Goal: Task Accomplishment & Management: Use online tool/utility

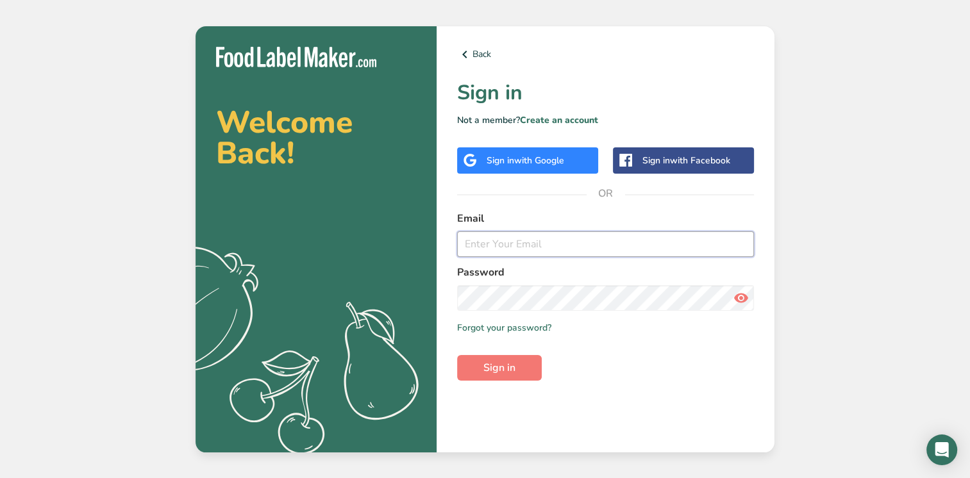
type input "[EMAIL_ADDRESS][DOMAIN_NAME]"
click at [500, 381] on div "Back Sign in Not a member? Create an account Sign in with Google Sign in with F…" at bounding box center [606, 239] width 338 height 426
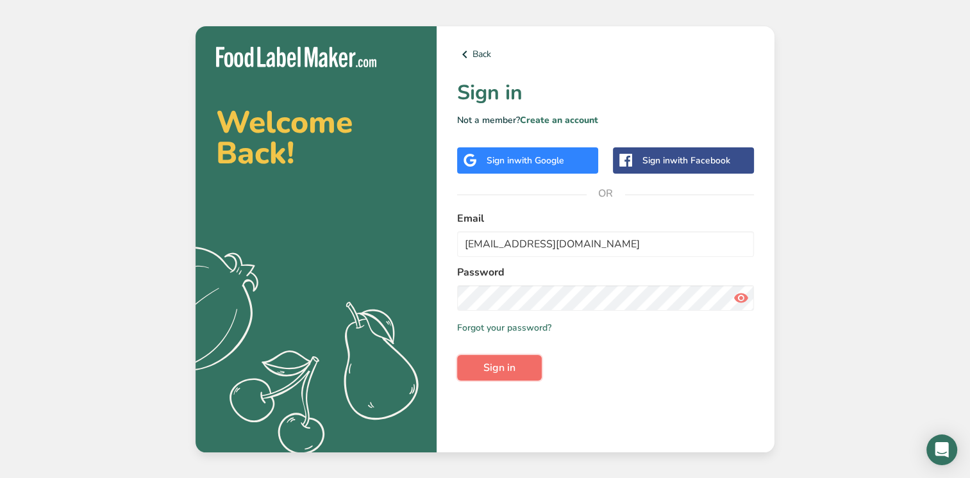
click at [500, 379] on button "Sign in" at bounding box center [499, 368] width 85 height 26
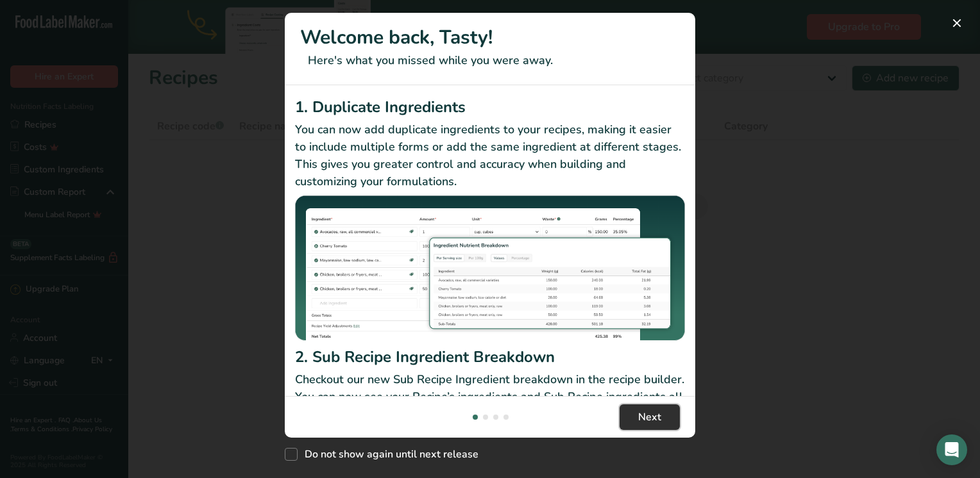
click at [654, 412] on span "Next" at bounding box center [649, 417] width 23 height 15
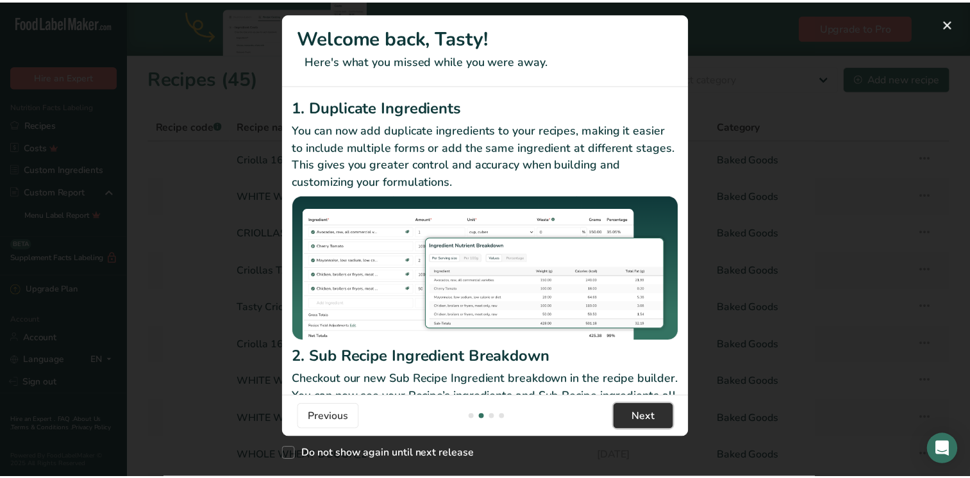
scroll to position [0, 410]
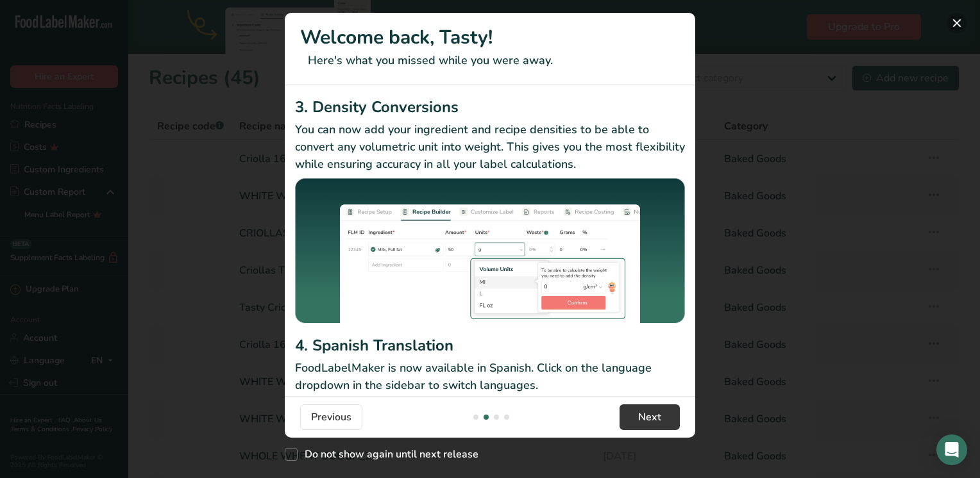
click at [954, 24] on button "New Features" at bounding box center [957, 23] width 21 height 21
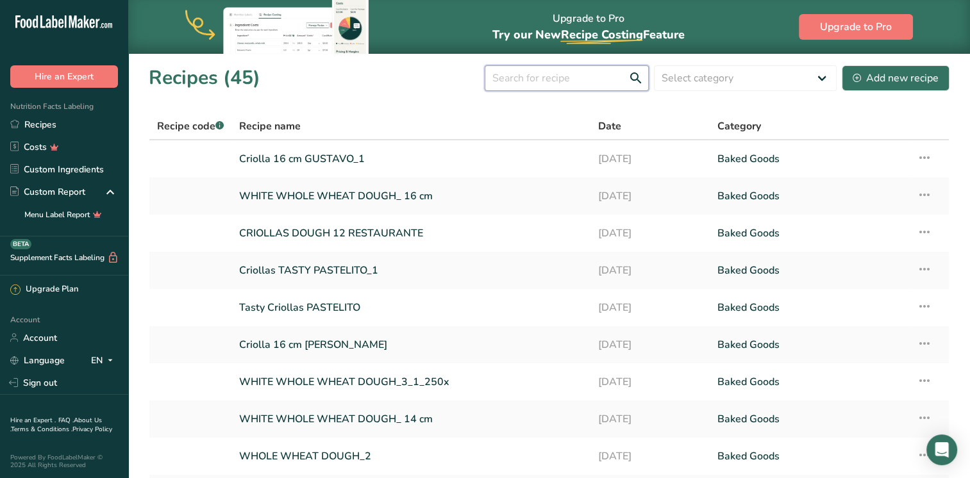
click at [586, 76] on input "text" at bounding box center [567, 78] width 164 height 26
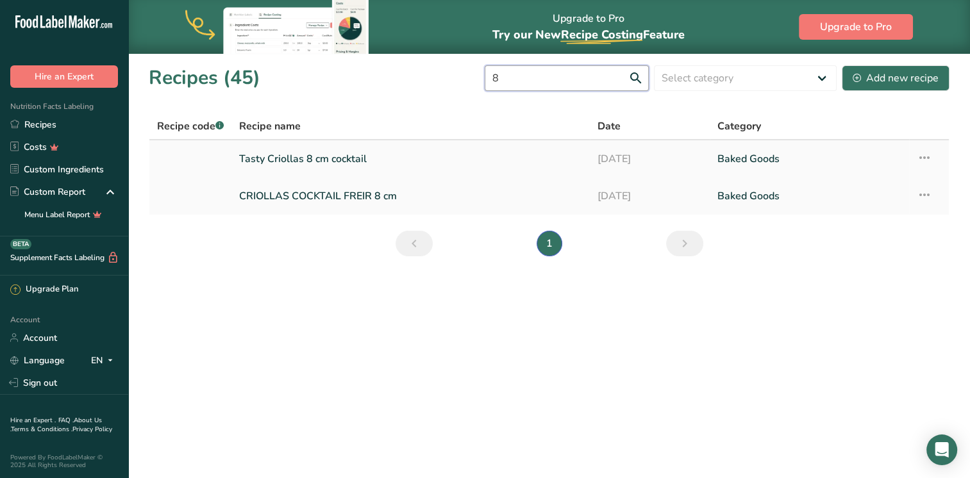
type input "8"
click at [299, 158] on link "Tasty Criollas 8 cm cocktail" at bounding box center [410, 159] width 343 height 27
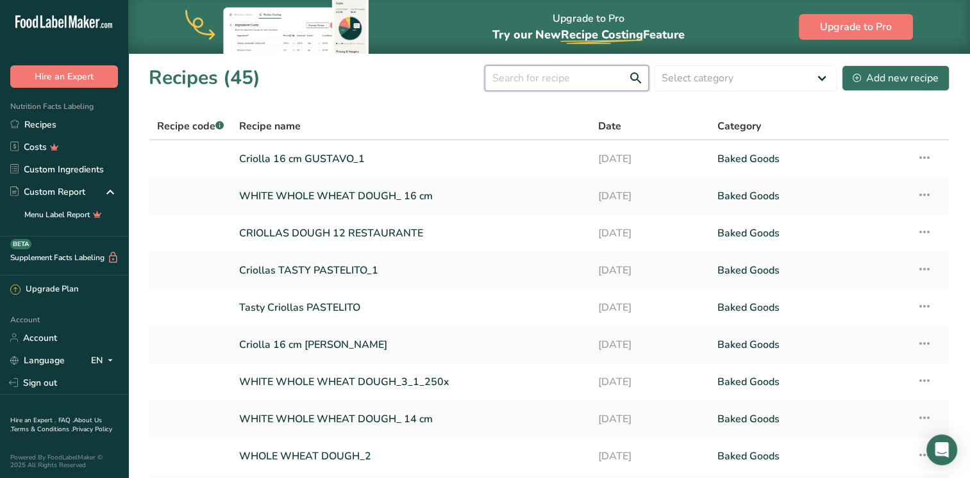
click at [541, 76] on input "text" at bounding box center [567, 78] width 164 height 26
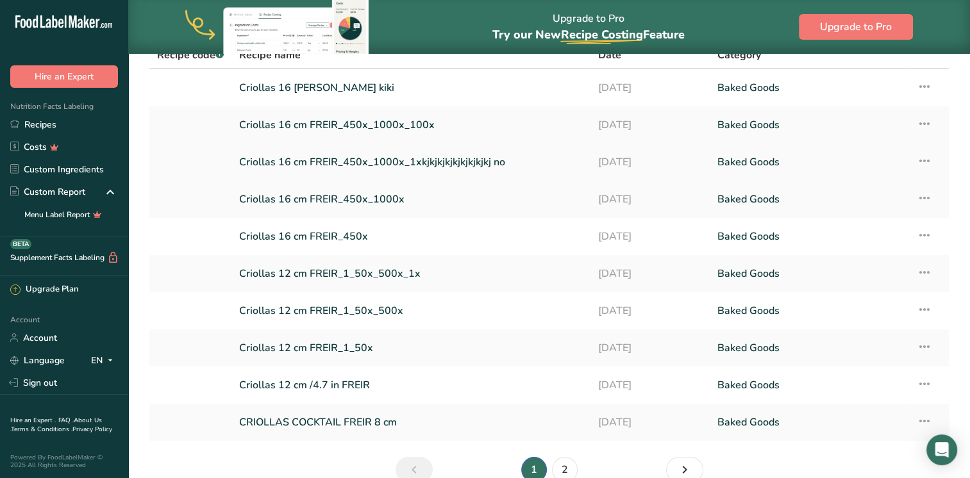
scroll to position [136, 0]
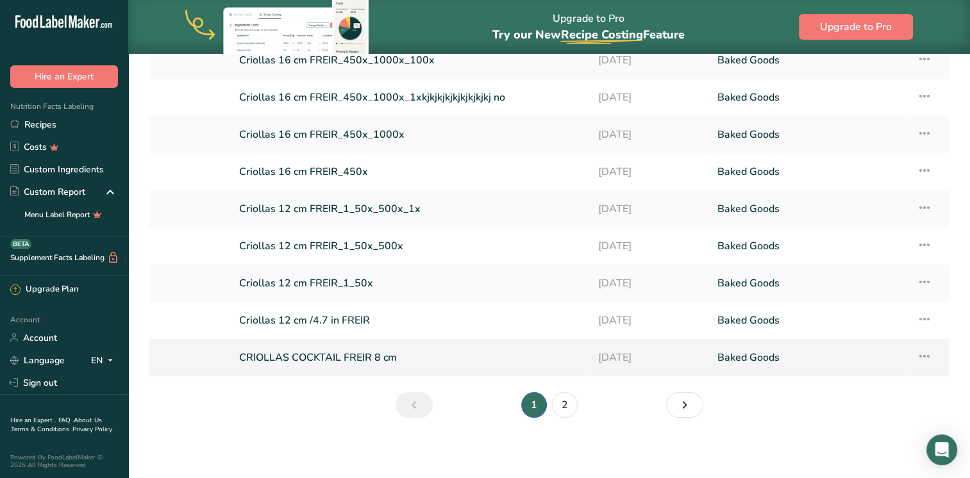
type input "FREIR"
click at [405, 353] on link "CRIOLLAS COCKTAIL FREIR 8 cm" at bounding box center [411, 357] width 344 height 27
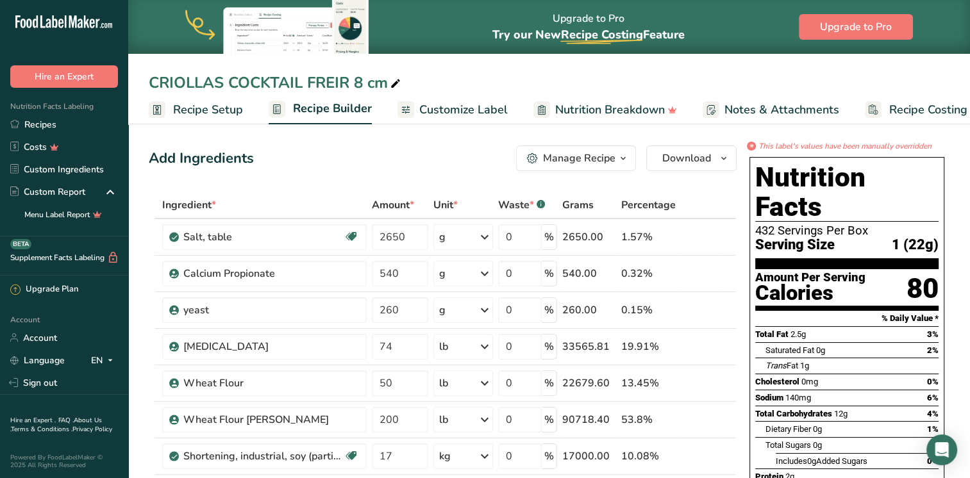
click at [615, 158] on div "Manage Recipe" at bounding box center [579, 158] width 72 height 15
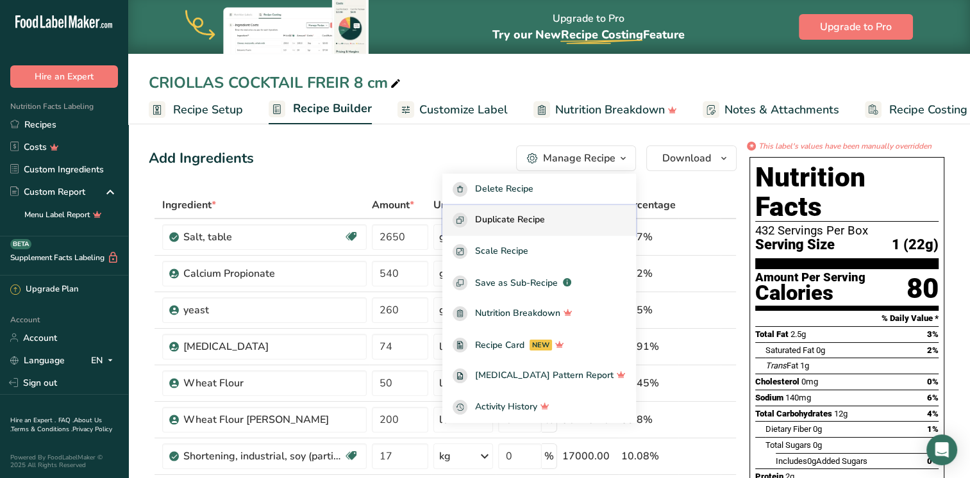
click at [528, 230] on button "Duplicate Recipe" at bounding box center [540, 220] width 194 height 31
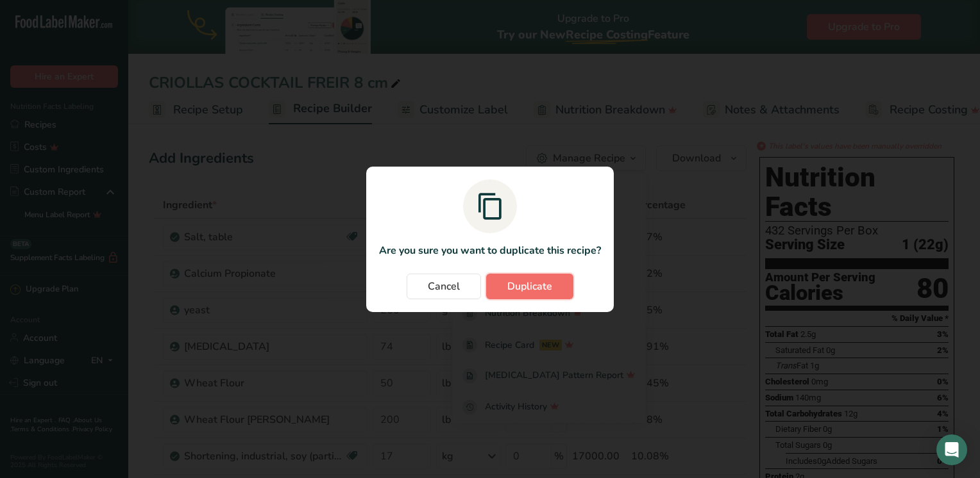
click at [528, 291] on span "Duplicate" at bounding box center [529, 286] width 45 height 15
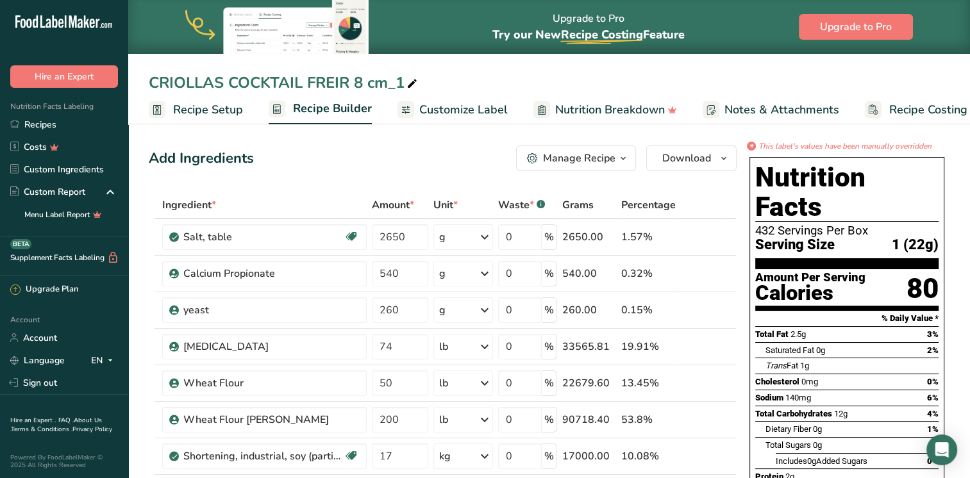
click at [292, 79] on div "CRIOLLAS COCKTAIL FREIR 8 cm_1" at bounding box center [284, 82] width 271 height 23
drag, startPoint x: 301, startPoint y: 83, endPoint x: 231, endPoint y: 80, distance: 70.7
click at [231, 80] on input "CRIOLLAS COCKTAIL FREIR 8 cm_1" at bounding box center [549, 82] width 801 height 23
click at [662, 76] on input "CRIOLLAS PASTELITO FREIR 8 cm_1" at bounding box center [549, 82] width 801 height 23
type input "CRIOLLAS PASTELITO FREIR 8 cm_1"
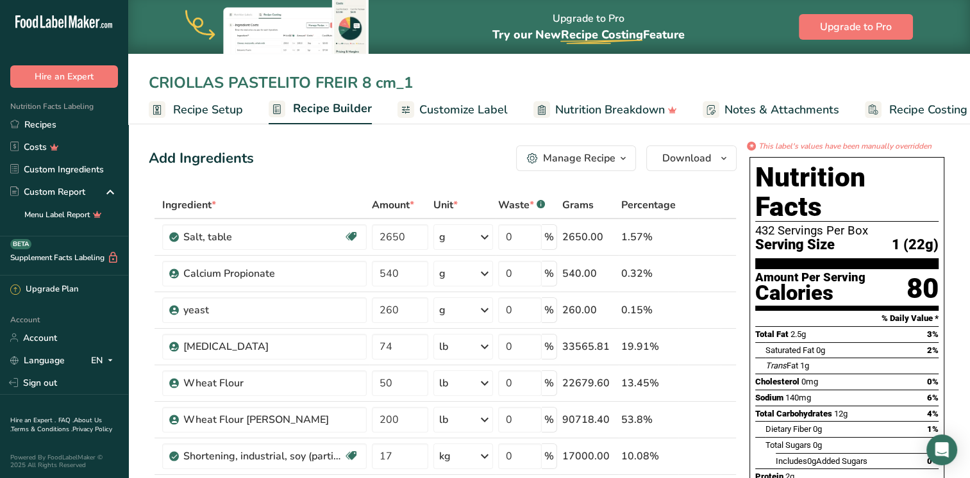
click at [421, 168] on div "Add Ingredients Manage Recipe Delete Recipe Duplicate Recipe Scale Recipe Save …" at bounding box center [443, 159] width 588 height 26
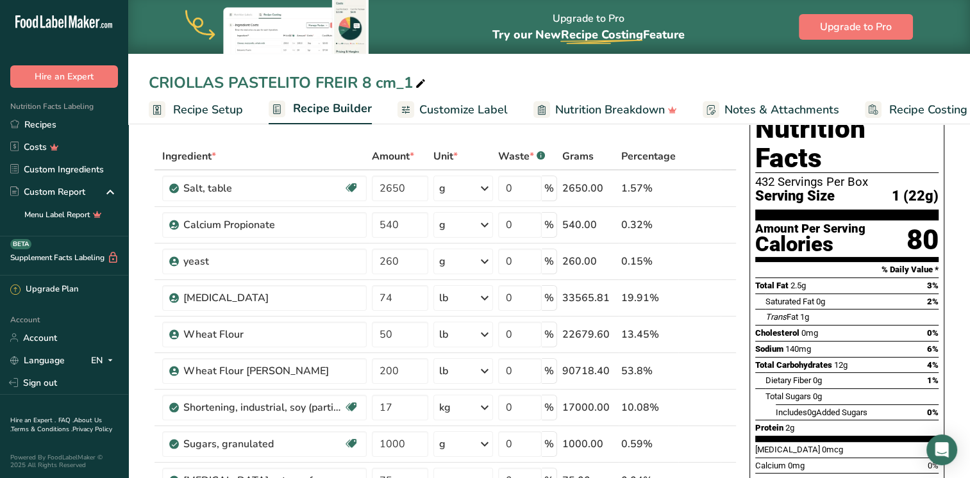
scroll to position [80, 0]
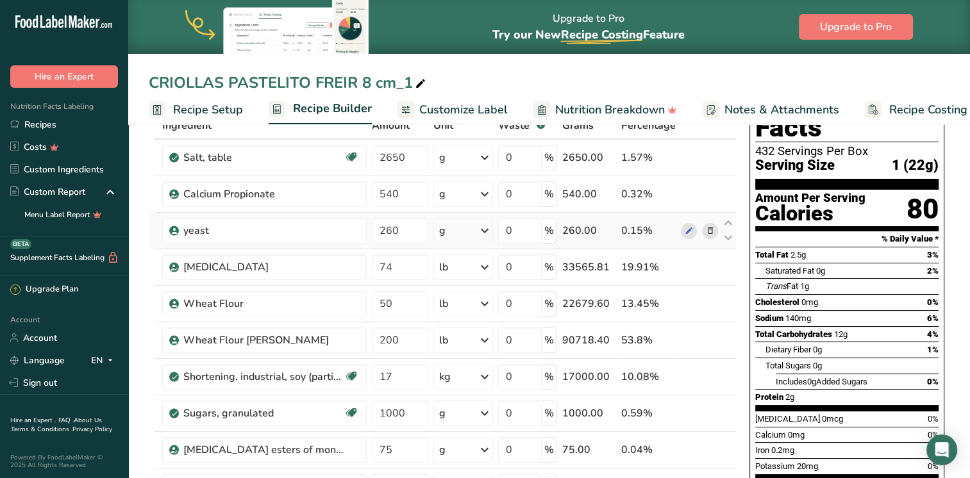
click at [711, 231] on icon at bounding box center [709, 230] width 9 height 13
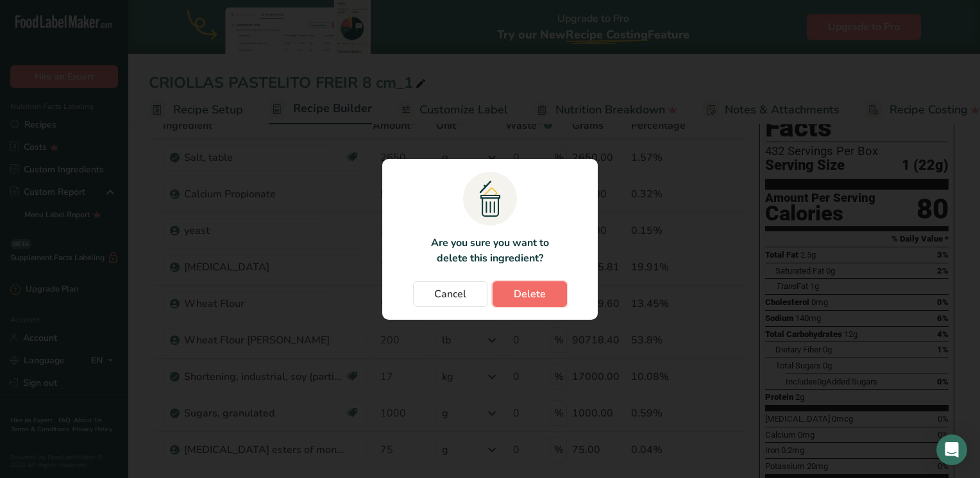
click at [517, 289] on span "Delete" at bounding box center [530, 294] width 32 height 15
type input "74"
type input "50"
type input "200"
type input "17"
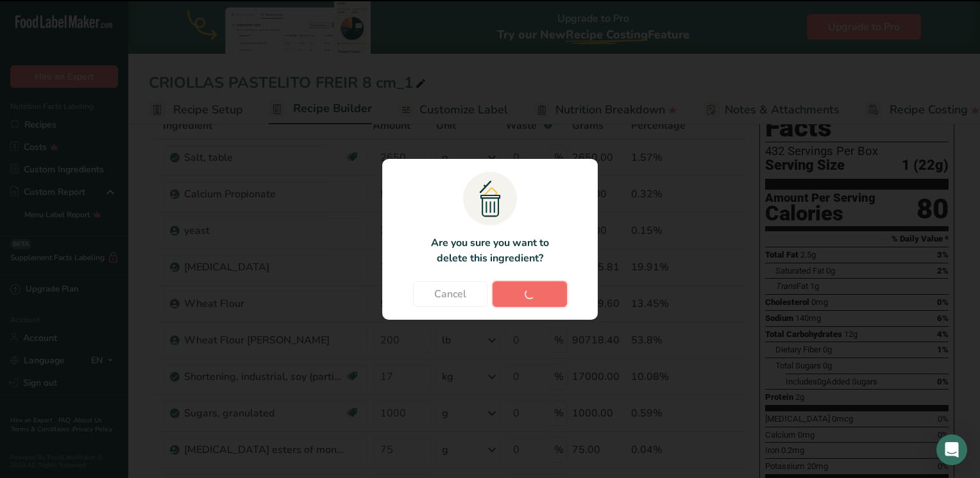
type input "1000"
type input "75"
type input "130"
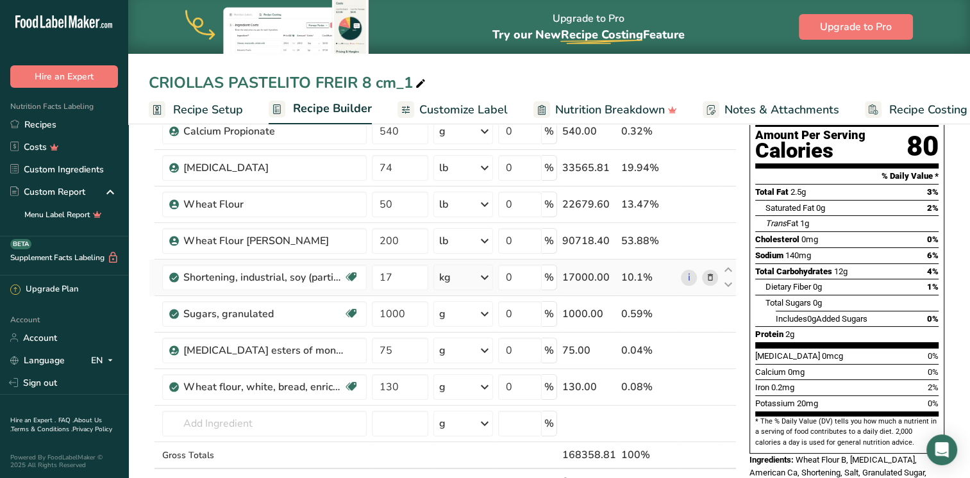
scroll to position [144, 0]
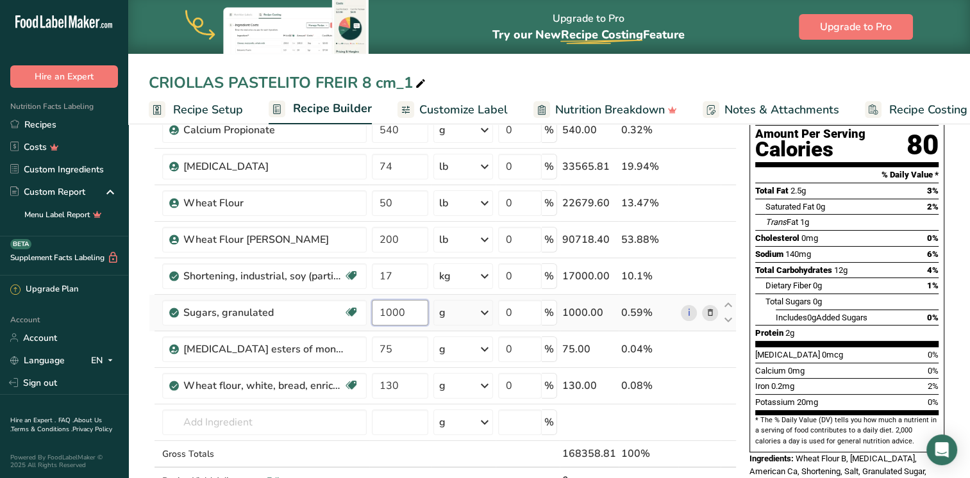
click at [389, 315] on input "1000" at bounding box center [400, 313] width 56 height 26
type input "1700"
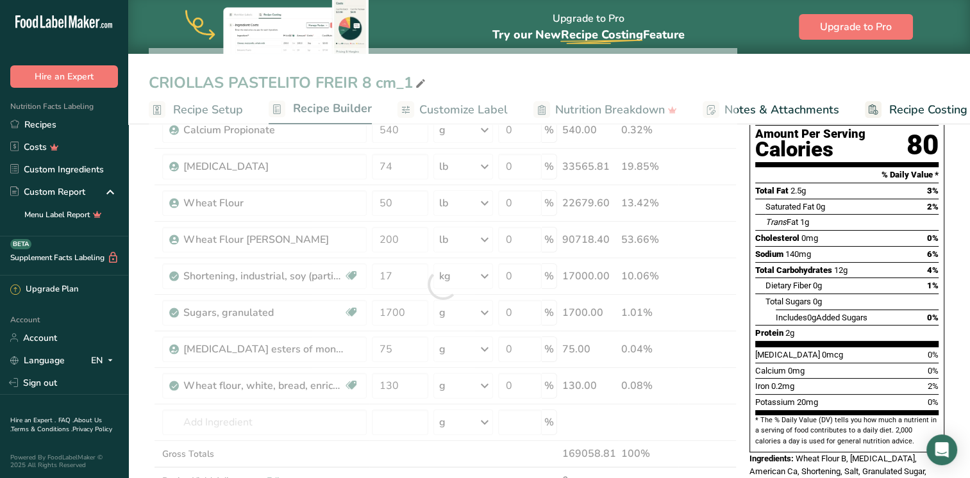
click at [709, 61] on div "CRIOLLAS PASTELITO FREIR 8 cm_1 Recipe Setup Recipe Builder Customize Label Nut…" at bounding box center [549, 463] width 842 height 974
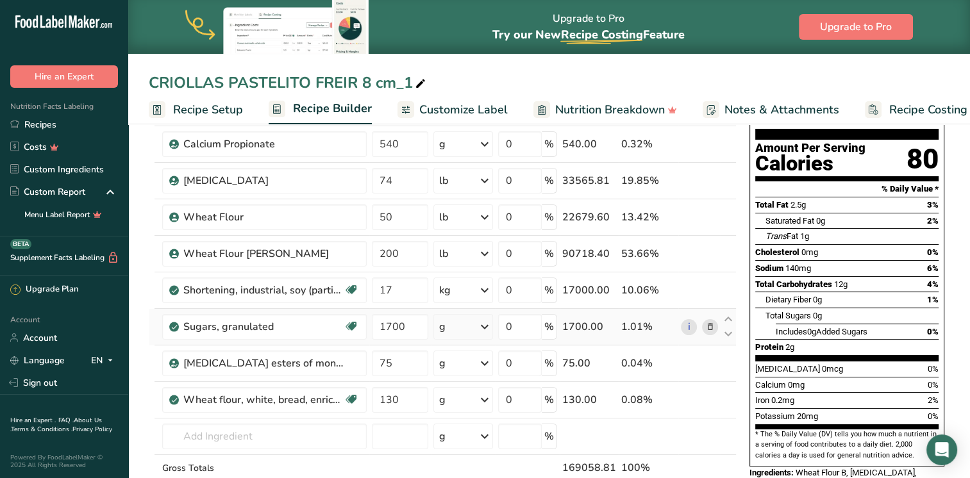
scroll to position [0, 0]
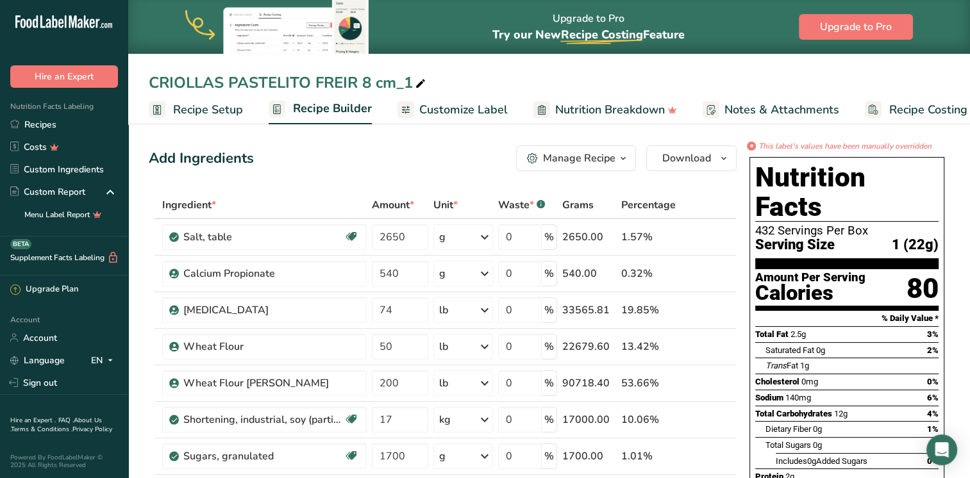
click at [208, 112] on span "Recipe Setup" at bounding box center [208, 109] width 70 height 17
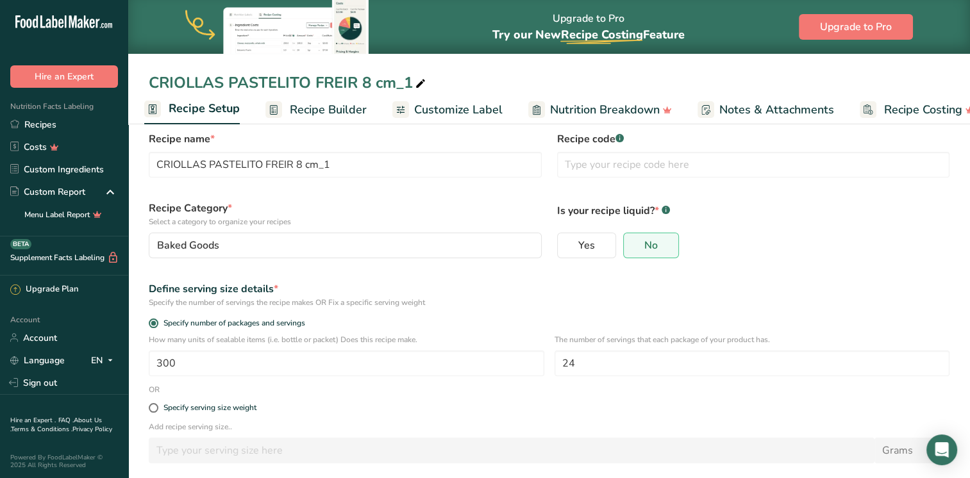
scroll to position [81, 0]
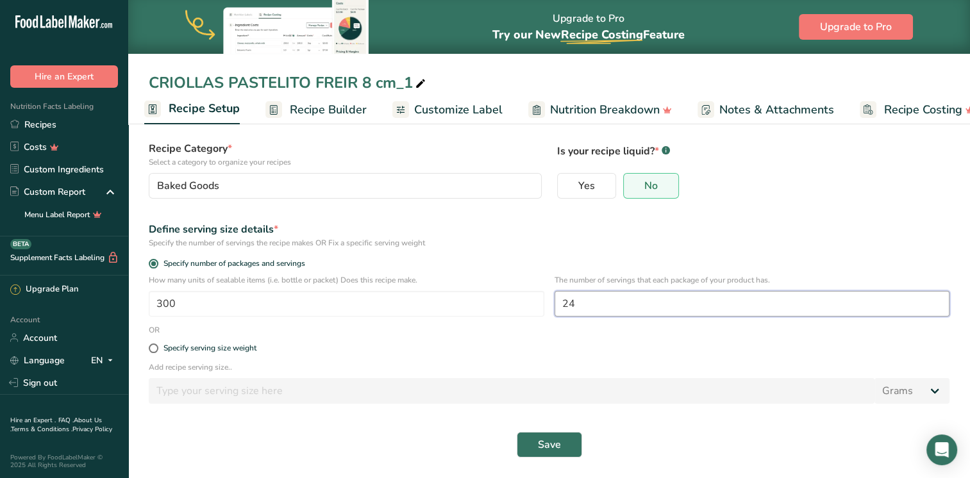
drag, startPoint x: 593, startPoint y: 305, endPoint x: 546, endPoint y: 305, distance: 46.8
click at [546, 305] on div "How many units of sealable items (i.e. bottle or packet) Does this recipe make.…" at bounding box center [549, 299] width 816 height 50
type input "2"
type input "12"
click at [534, 368] on p "Add recipe serving size.." at bounding box center [549, 368] width 801 height 12
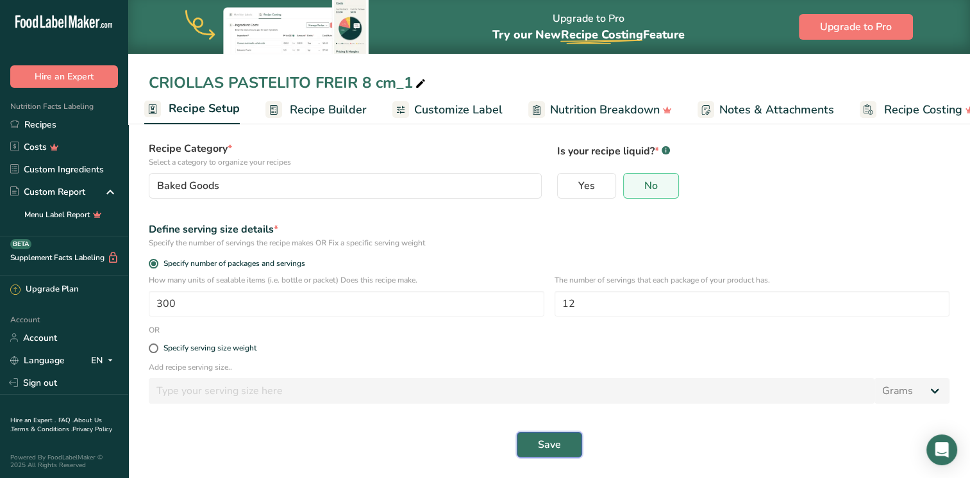
click at [542, 450] on span "Save" at bounding box center [549, 444] width 23 height 15
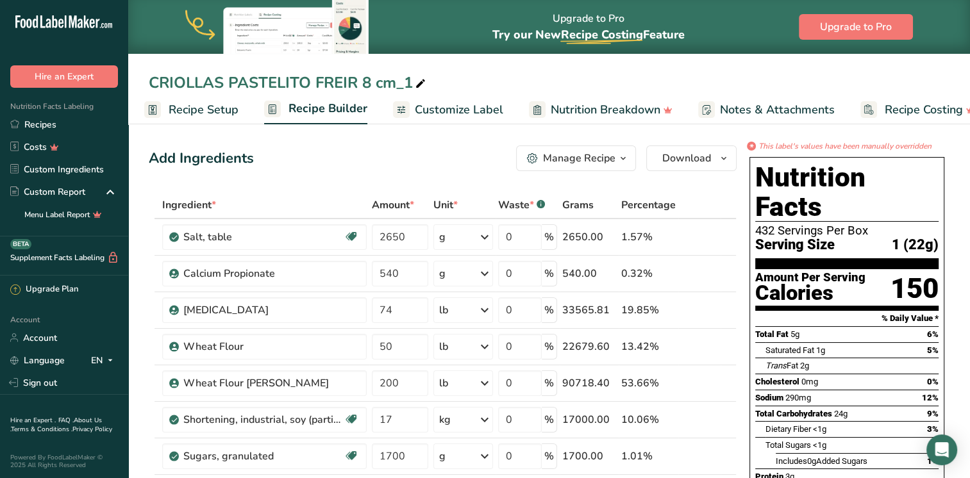
click at [215, 115] on span "Recipe Setup" at bounding box center [204, 109] width 70 height 17
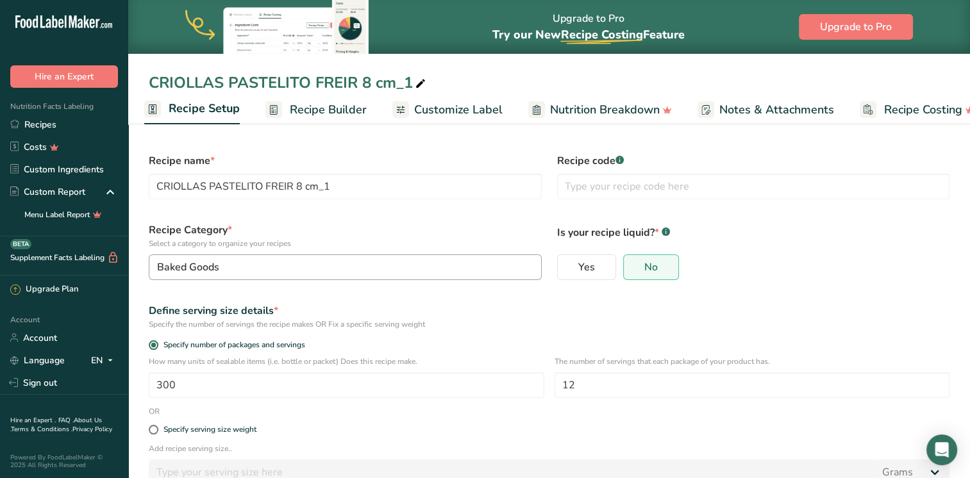
scroll to position [81, 0]
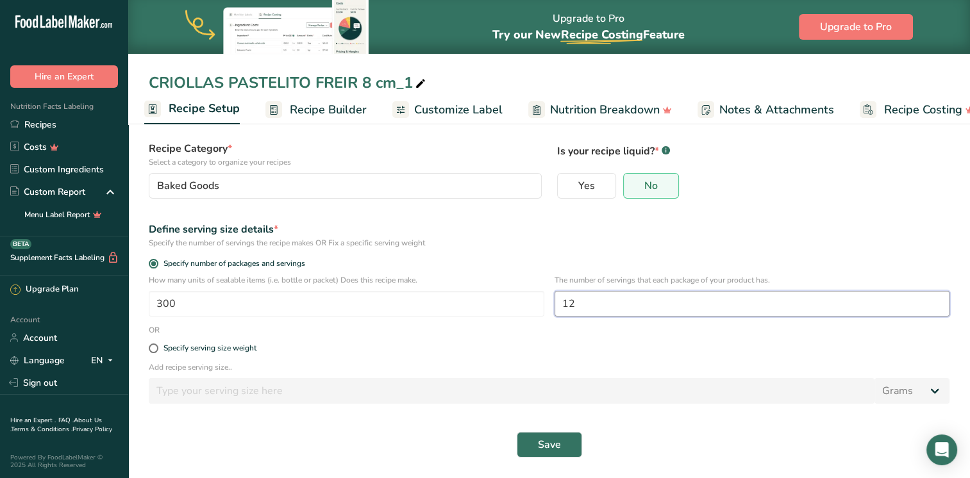
click at [619, 304] on input "12" at bounding box center [753, 304] width 396 height 26
type input "1"
click at [517, 432] on button "Save" at bounding box center [549, 445] width 65 height 26
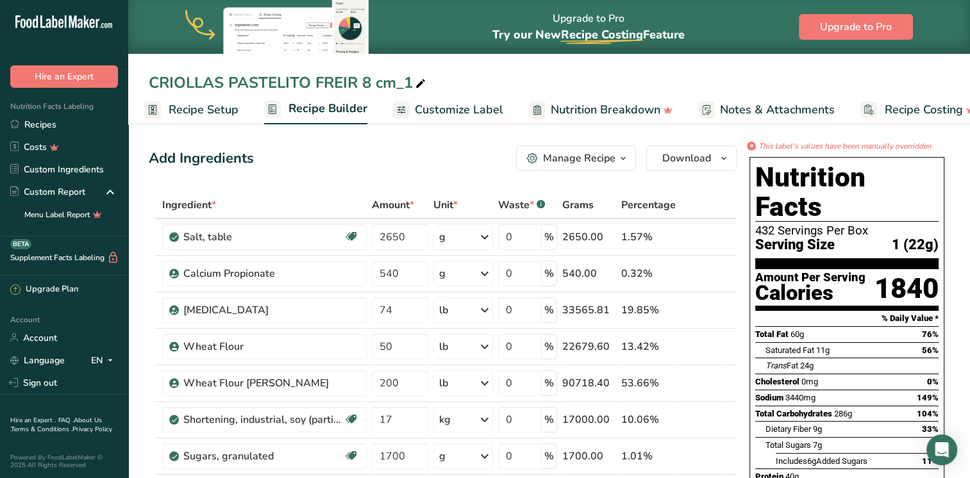
click at [174, 111] on span "Recipe Setup" at bounding box center [204, 109] width 70 height 17
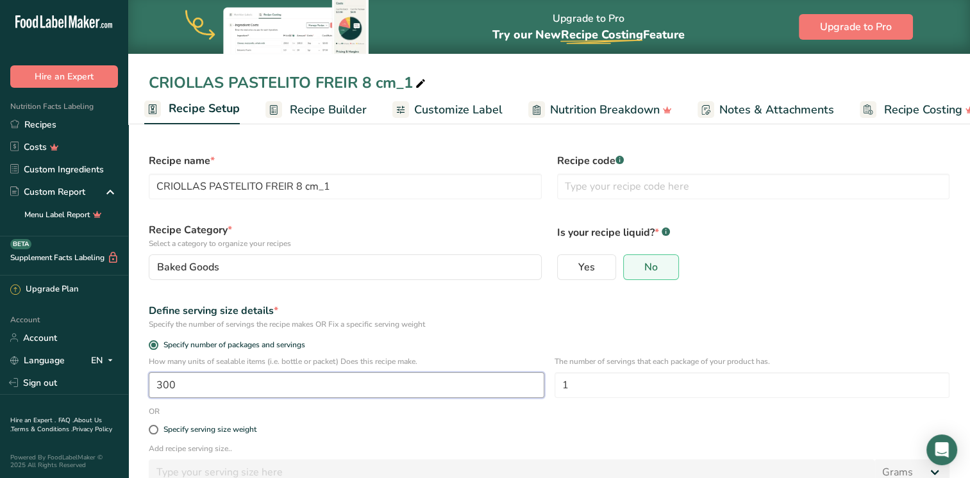
drag, startPoint x: 400, startPoint y: 378, endPoint x: 207, endPoint y: 378, distance: 193.0
click at [207, 378] on input "300" at bounding box center [347, 386] width 396 height 26
type input "1"
type input "150"
drag, startPoint x: 630, startPoint y: 386, endPoint x: 462, endPoint y: 372, distance: 169.3
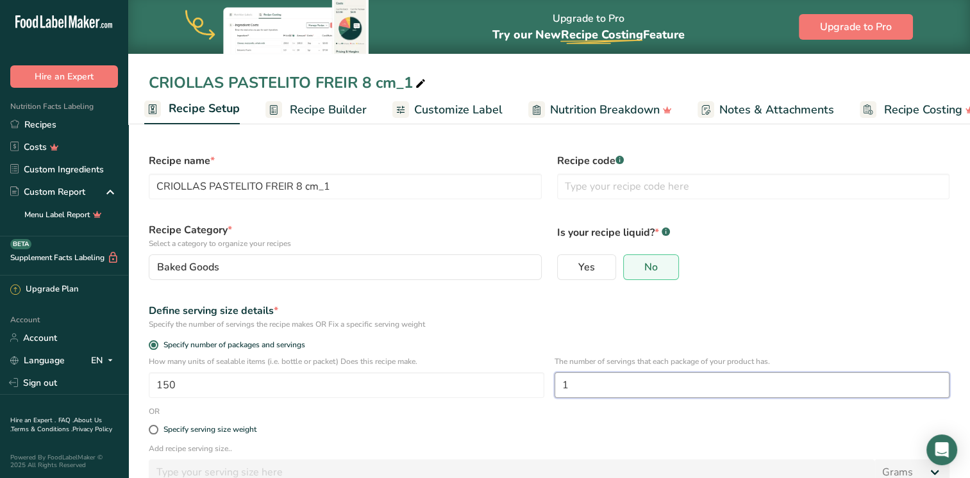
click at [462, 372] on div "How many units of sealable items (i.e. bottle or packet) Does this recipe make.…" at bounding box center [549, 381] width 816 height 50
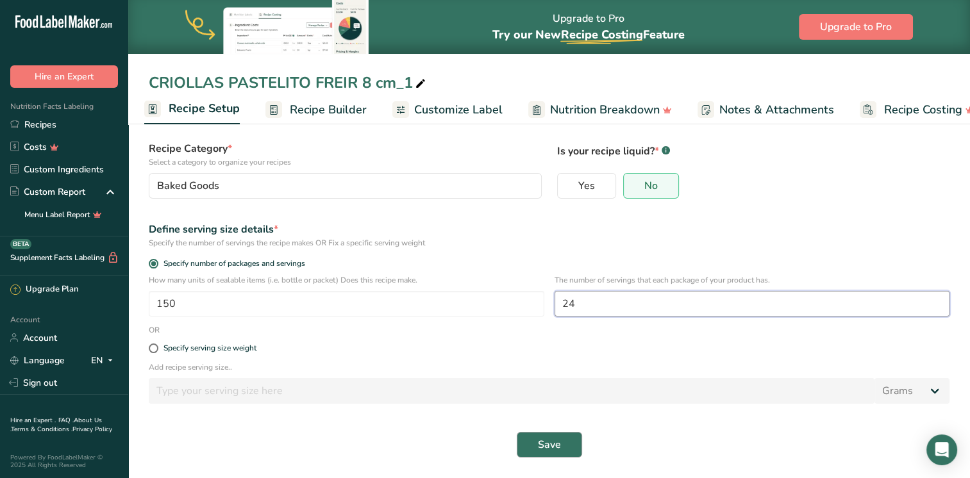
type input "24"
click at [561, 443] on button "Save" at bounding box center [549, 445] width 65 height 26
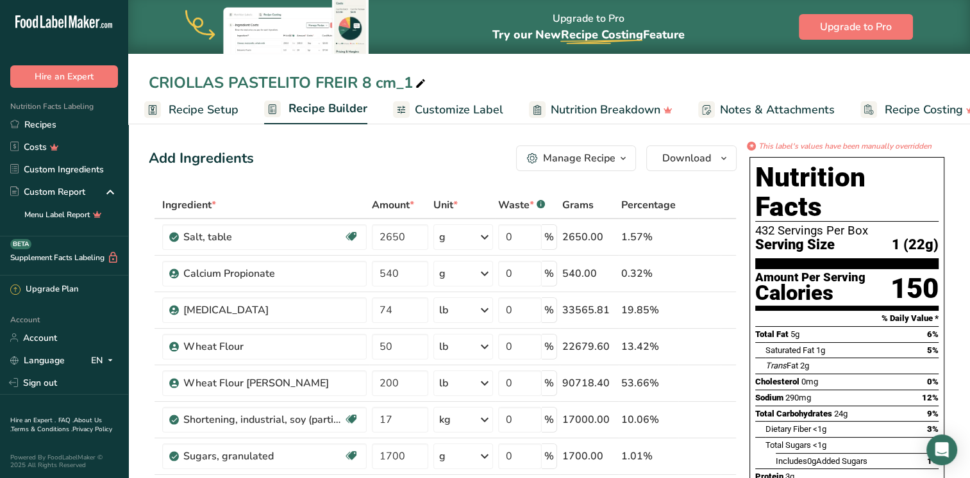
click at [752, 145] on div "*" at bounding box center [751, 146] width 9 height 9
click at [221, 110] on span "Recipe Setup" at bounding box center [204, 109] width 70 height 17
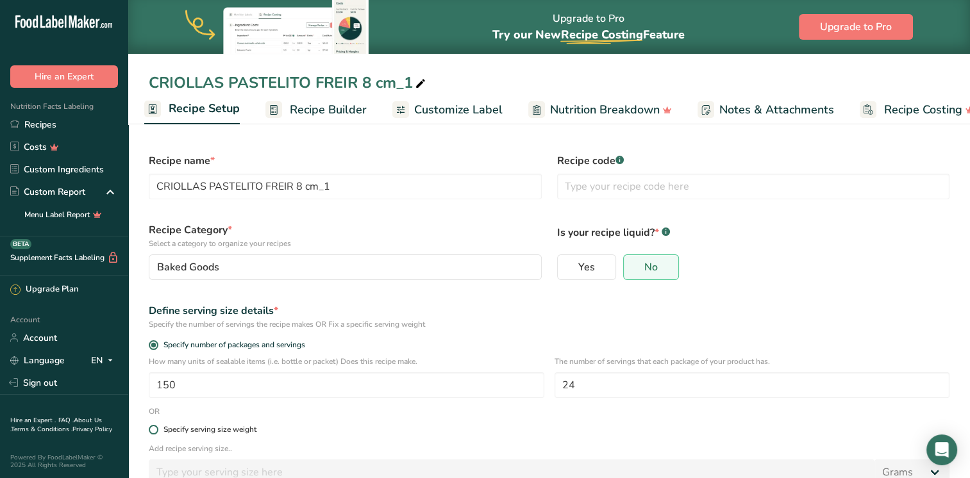
click at [155, 428] on span at bounding box center [154, 430] width 10 height 10
click at [155, 428] on input "Specify serving size weight" at bounding box center [153, 430] width 8 height 8
radio input "true"
radio input "false"
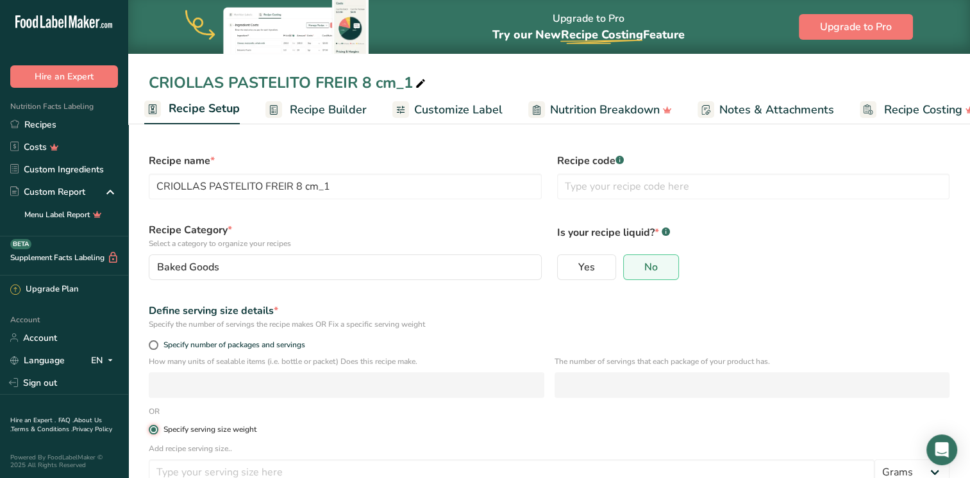
scroll to position [81, 0]
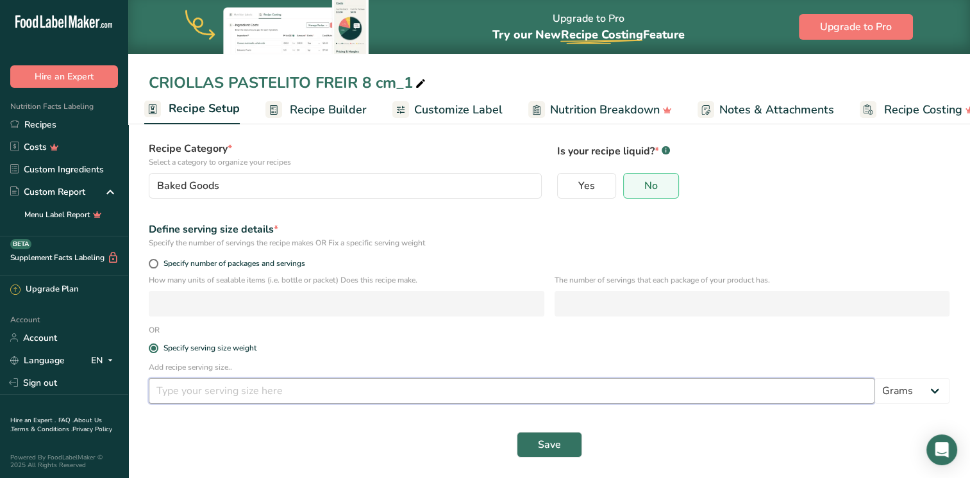
click at [339, 394] on input "number" at bounding box center [512, 391] width 726 height 26
type input "44"
click at [564, 437] on button "Save" at bounding box center [549, 445] width 65 height 26
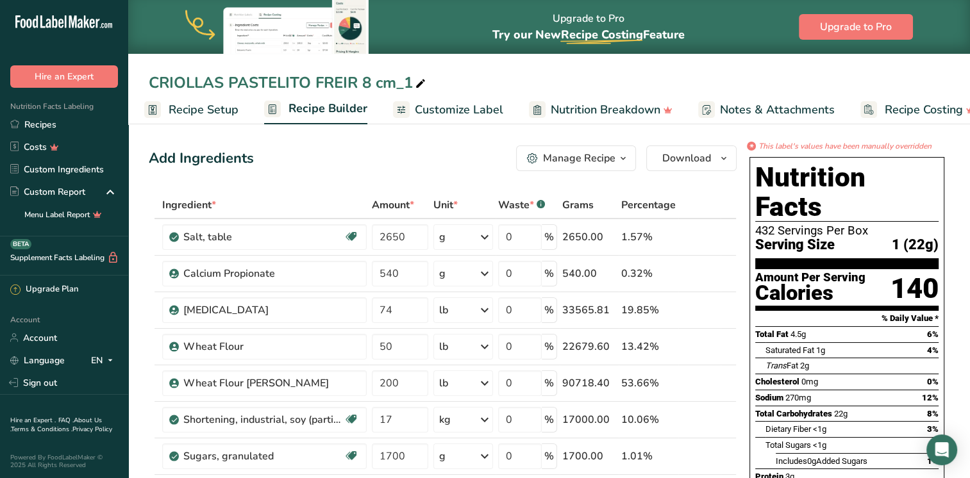
drag, startPoint x: 909, startPoint y: 217, endPoint x: 946, endPoint y: 215, distance: 36.6
click at [946, 215] on div "Nutrition Facts 432 Servings Per Box Serving Size 1 (22g) Amount Per Serving Ca…" at bounding box center [847, 402] width 205 height 500
click at [752, 148] on div "*" at bounding box center [751, 146] width 9 height 9
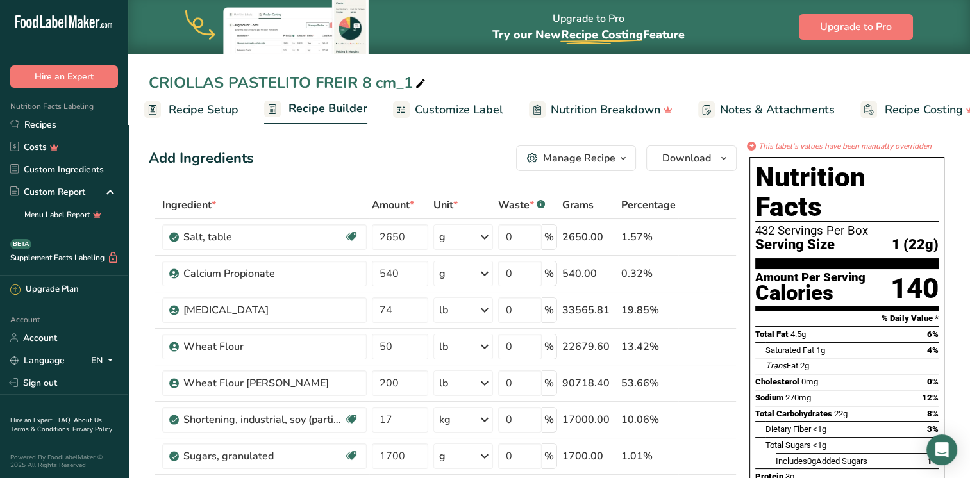
click at [752, 148] on div "*" at bounding box center [751, 146] width 9 height 9
click at [875, 280] on section "Amount Per Serving Calories 140" at bounding box center [846, 290] width 183 height 42
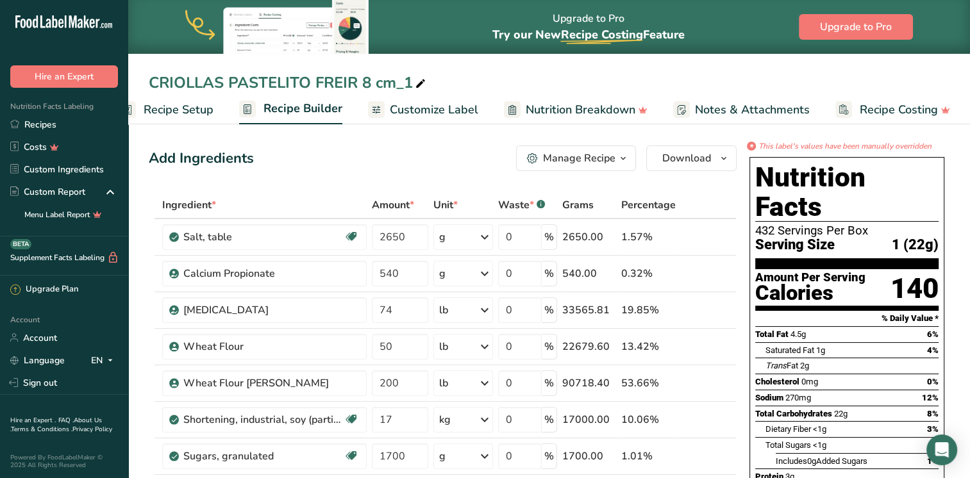
drag, startPoint x: 752, startPoint y: 140, endPoint x: 634, endPoint y: 167, distance: 121.7
click at [634, 167] on button "Manage Recipe" at bounding box center [576, 159] width 120 height 26
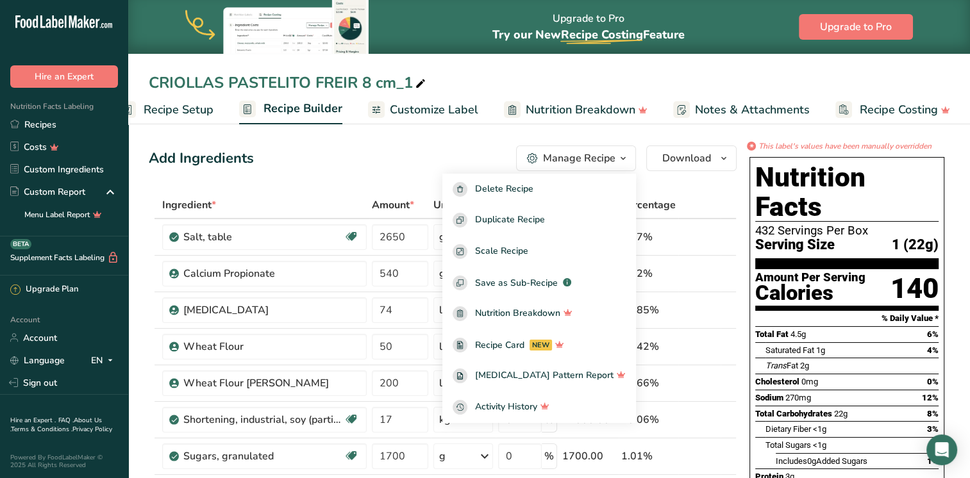
click at [718, 194] on th at bounding box center [700, 205] width 42 height 27
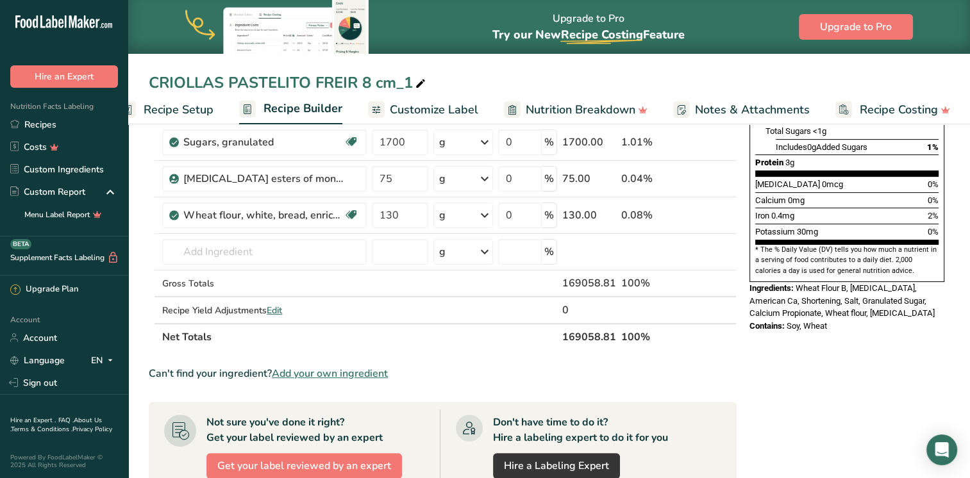
scroll to position [0, 0]
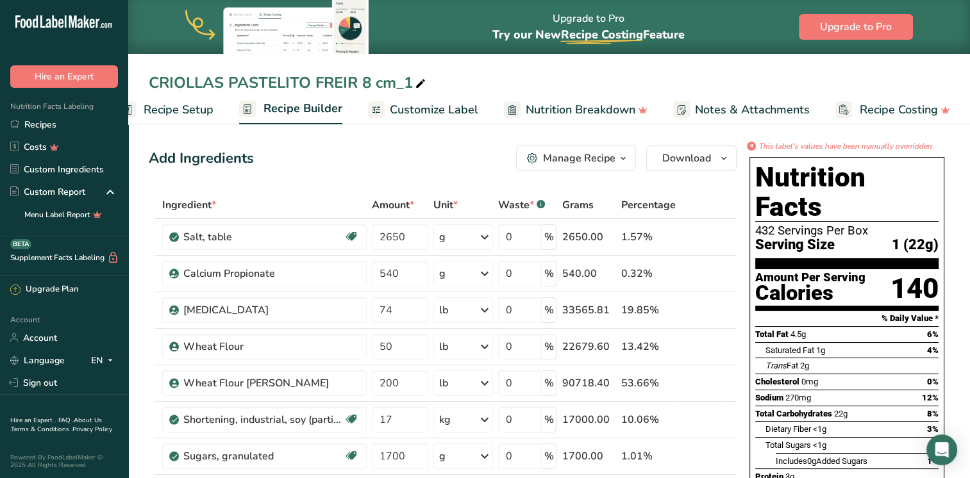
click at [197, 112] on span "Recipe Setup" at bounding box center [179, 109] width 70 height 17
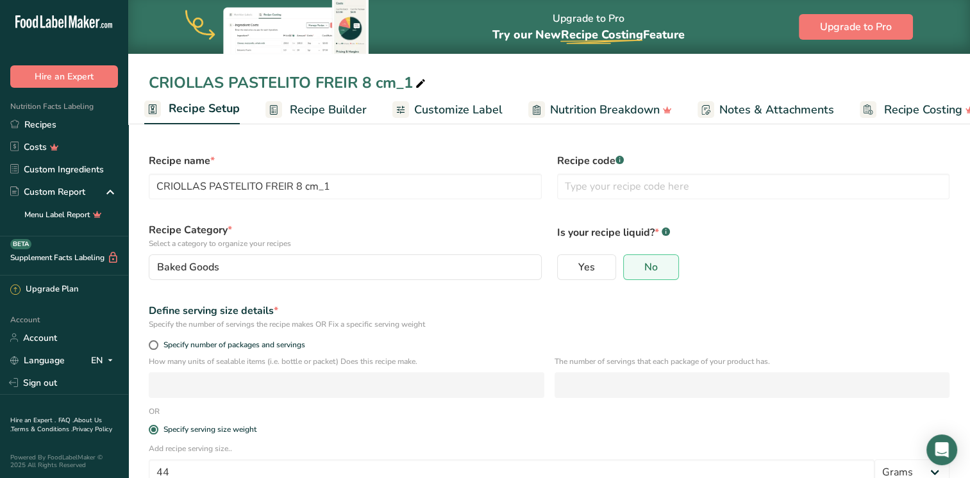
scroll to position [81, 0]
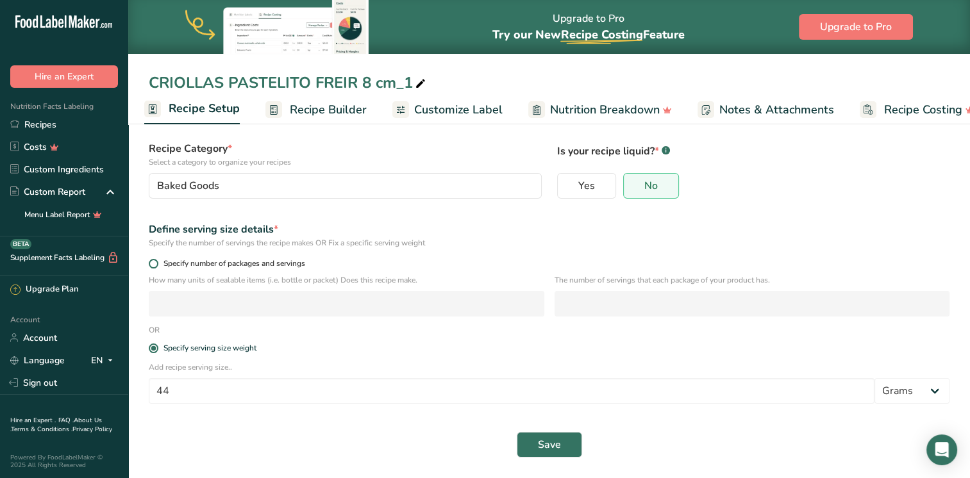
click at [155, 267] on span at bounding box center [154, 264] width 10 height 10
click at [155, 267] on input "Specify number of packages and servings" at bounding box center [153, 264] width 8 height 8
radio input "true"
radio input "false"
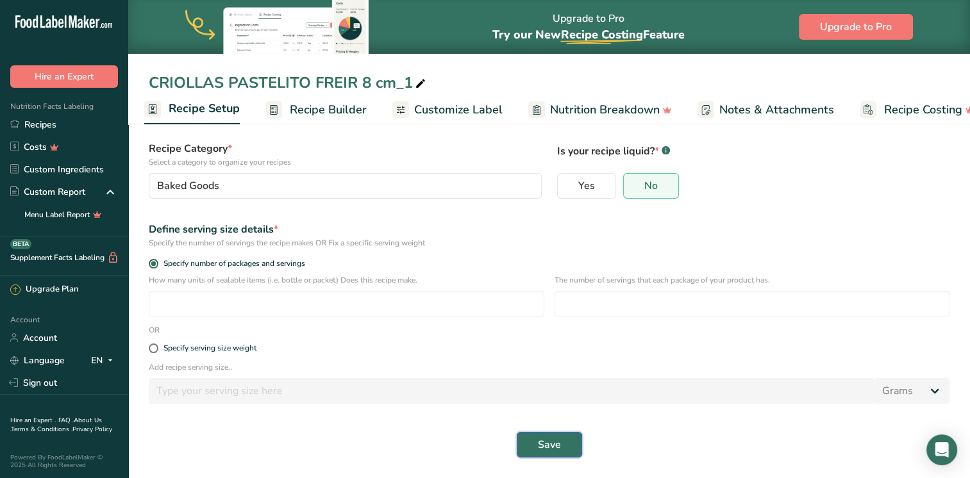
click at [552, 440] on span "Save" at bounding box center [549, 444] width 23 height 15
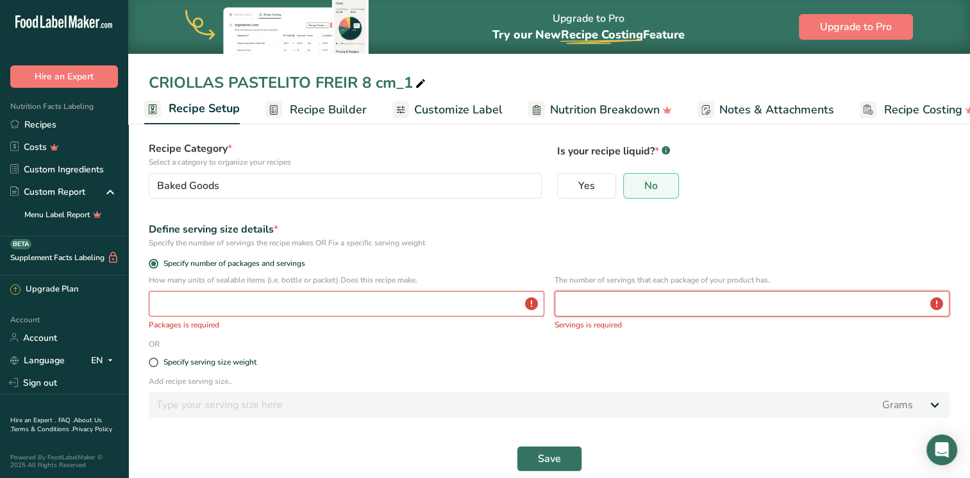
click at [636, 305] on input "number" at bounding box center [753, 304] width 396 height 26
type input "12"
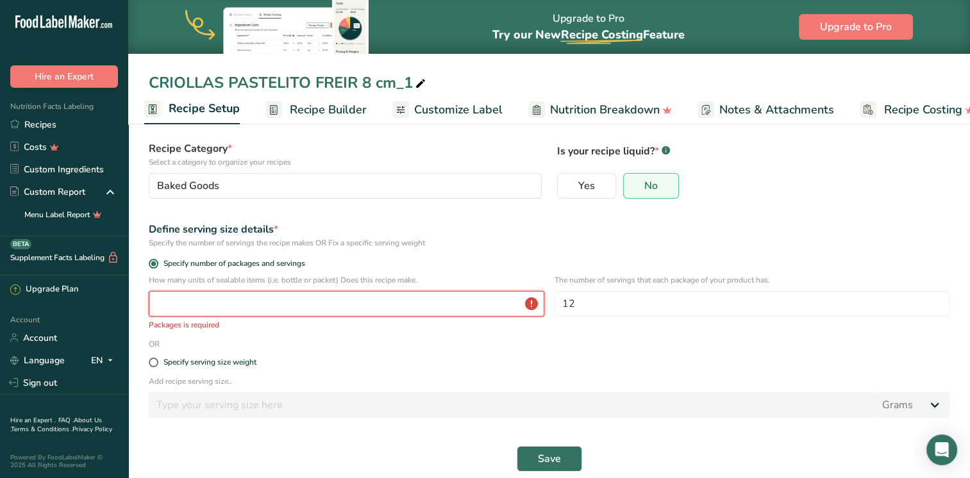
click at [378, 304] on input "number" at bounding box center [347, 304] width 396 height 26
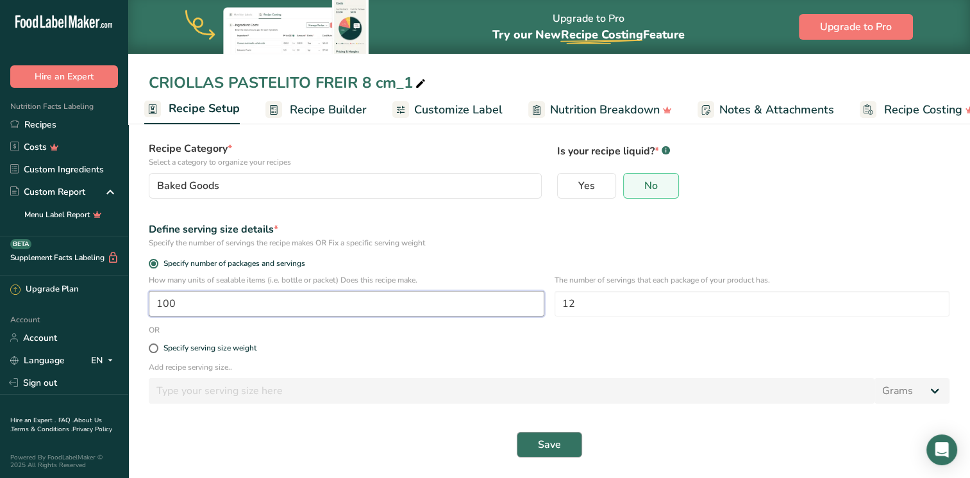
type input "100"
click at [564, 457] on button "Save" at bounding box center [549, 445] width 65 height 26
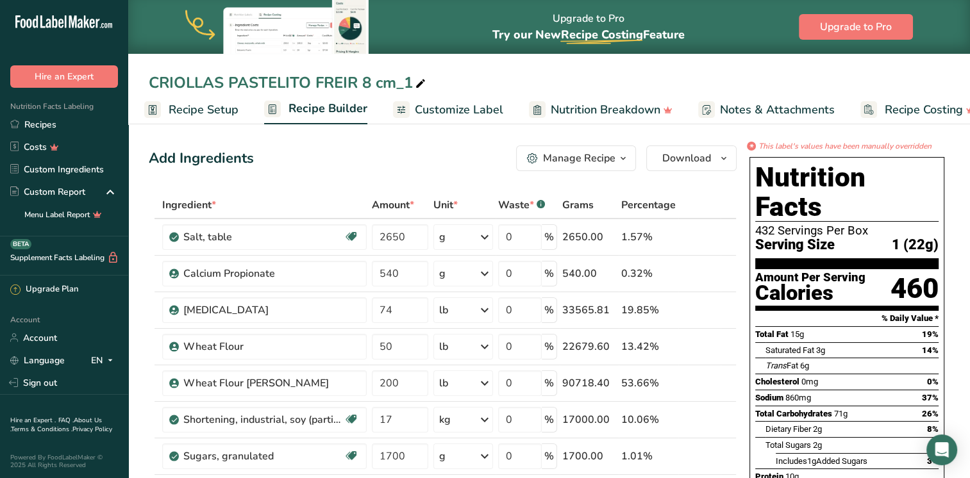
click at [752, 146] on div "*" at bounding box center [751, 146] width 9 height 9
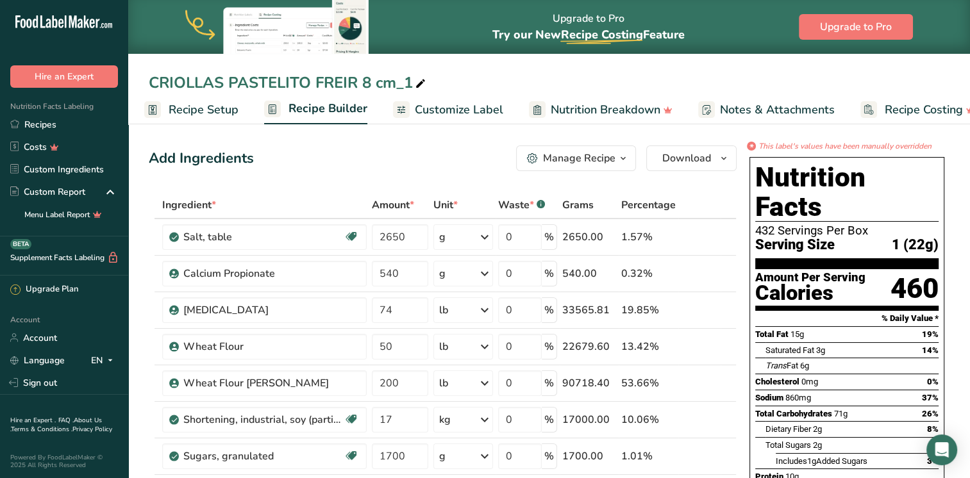
click at [636, 112] on span "Nutrition Breakdown" at bounding box center [606, 109] width 110 height 17
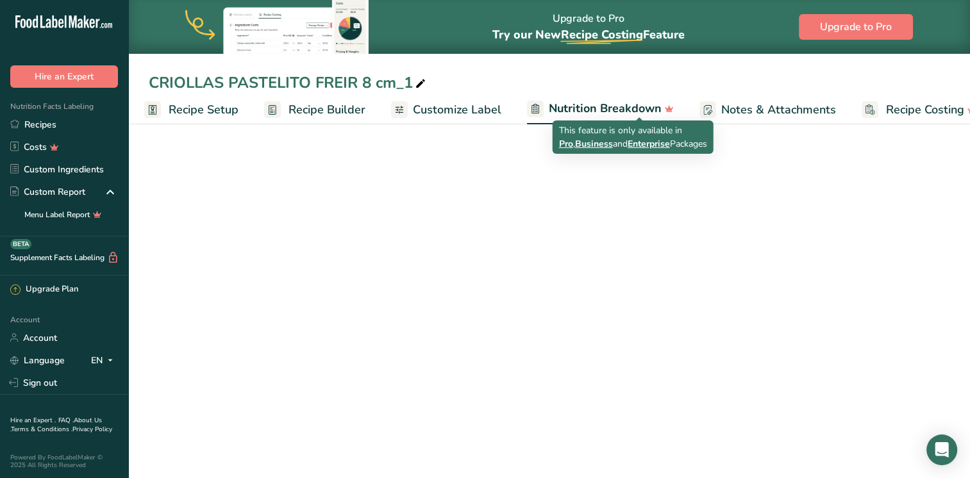
scroll to position [0, 31]
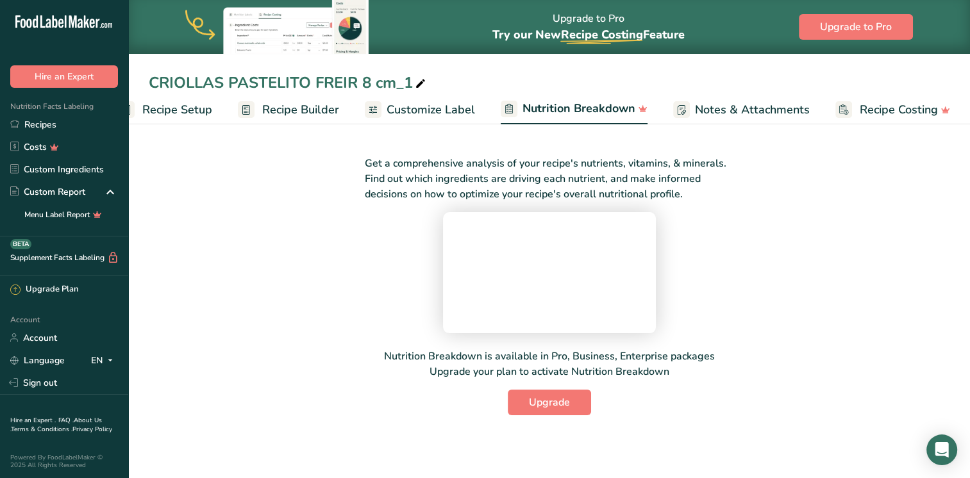
click at [435, 112] on span "Customize Label" at bounding box center [431, 109] width 89 height 17
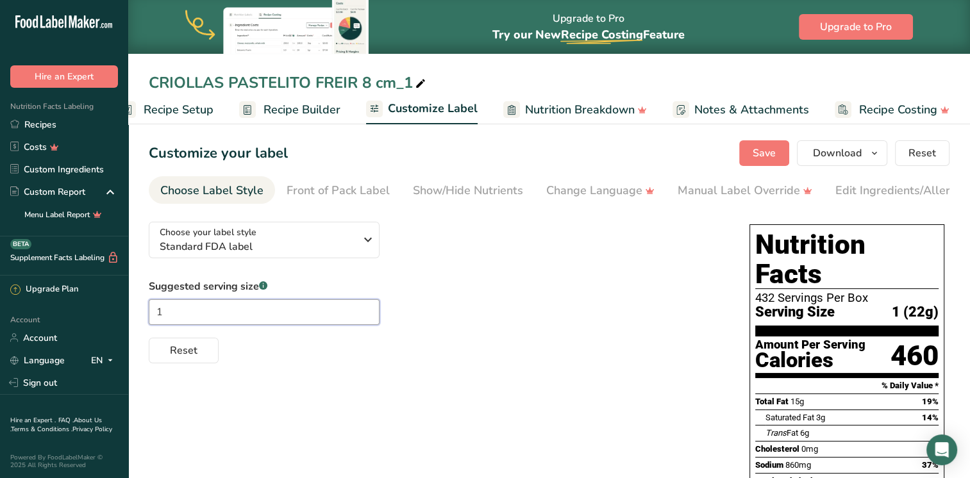
click at [264, 312] on input "1" at bounding box center [264, 313] width 231 height 26
click at [375, 194] on div "Front of Pack Label" at bounding box center [338, 190] width 103 height 17
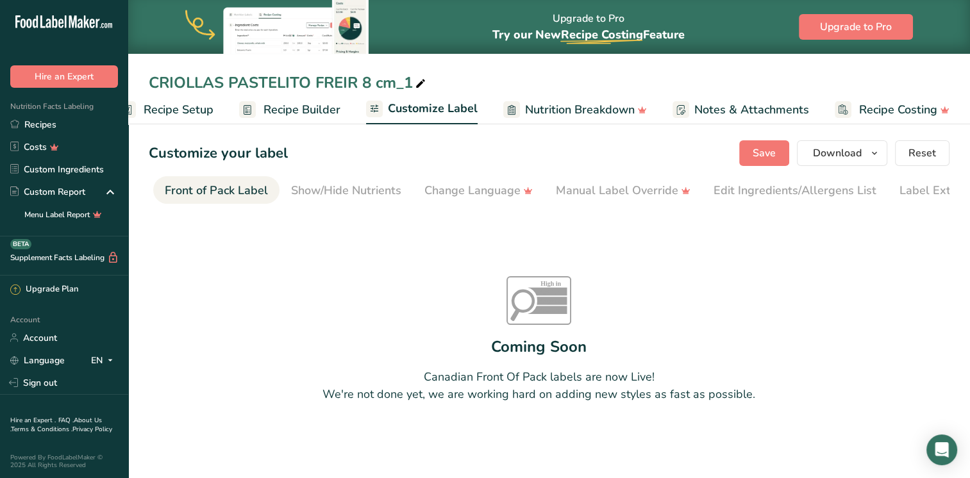
scroll to position [0, 124]
click at [375, 194] on div "Show/Hide Nutrients" at bounding box center [344, 190] width 110 height 17
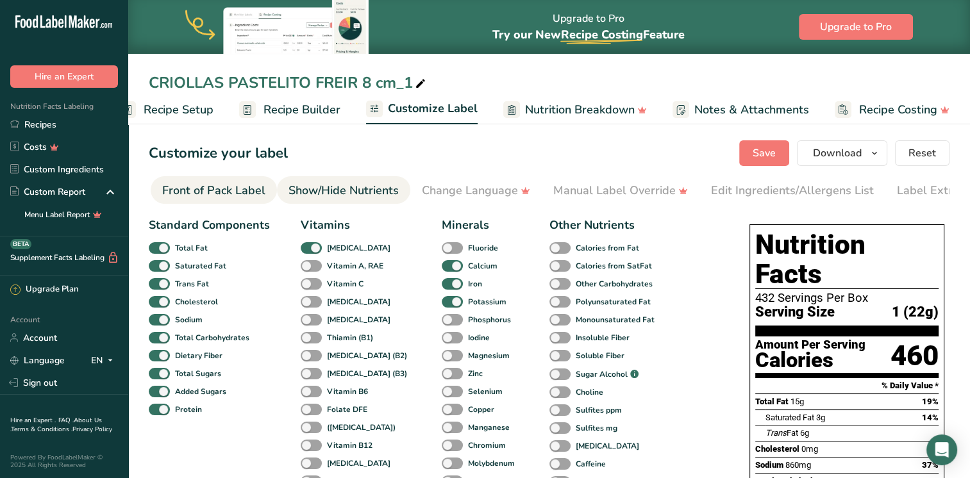
scroll to position [0, 162]
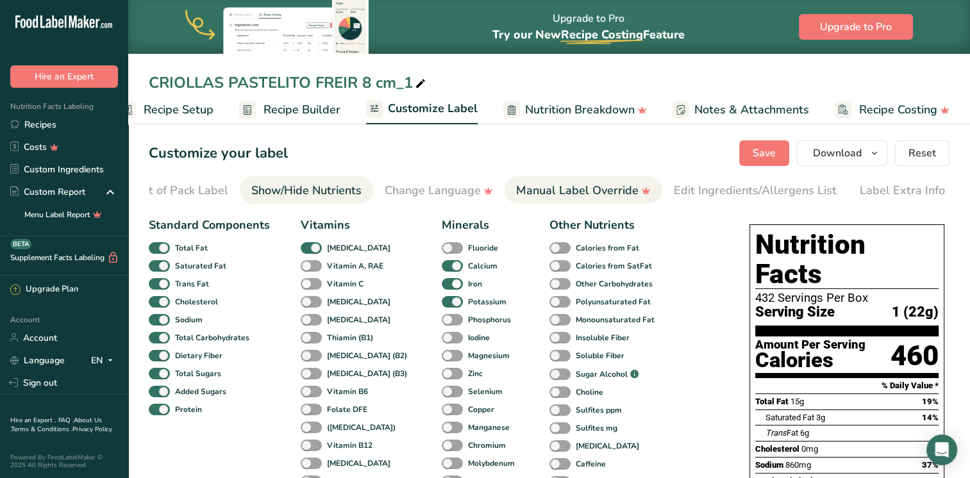
click at [561, 196] on div "Manual Label Override" at bounding box center [583, 190] width 135 height 17
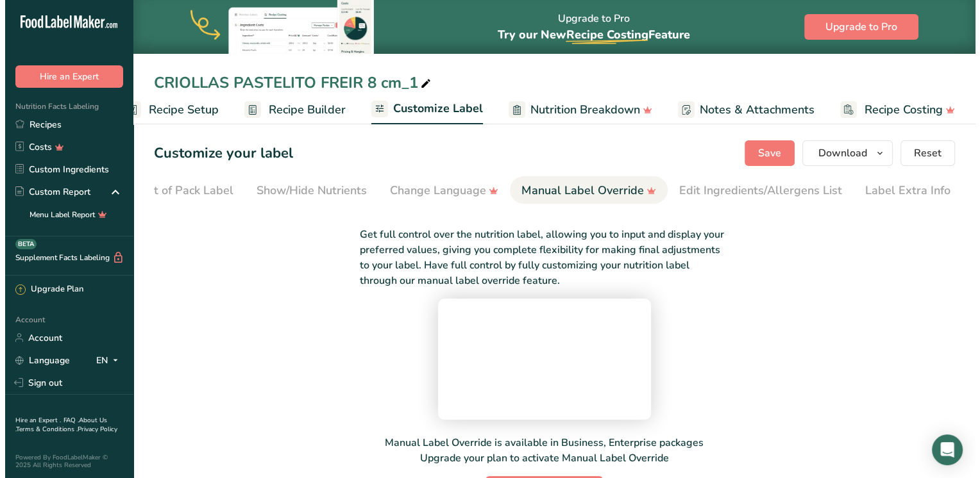
scroll to position [146, 0]
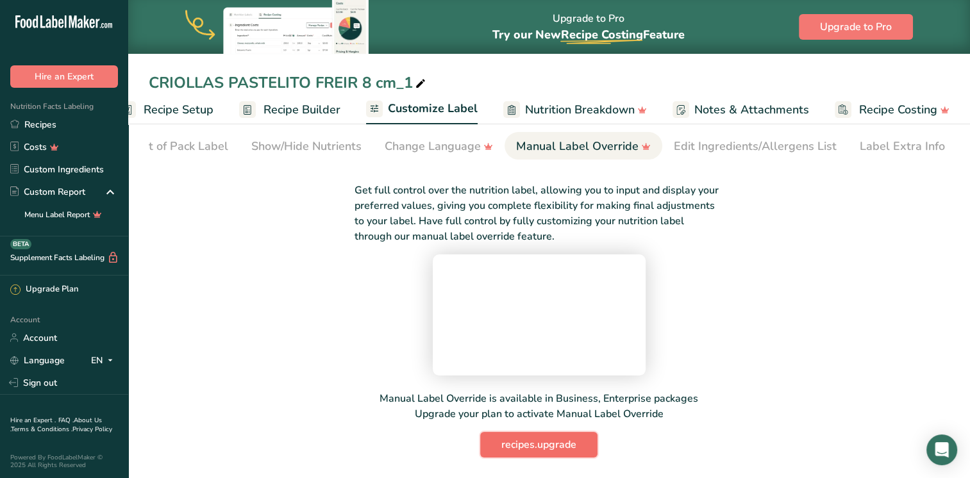
click at [510, 453] on button "recipes.upgrade" at bounding box center [538, 445] width 117 height 26
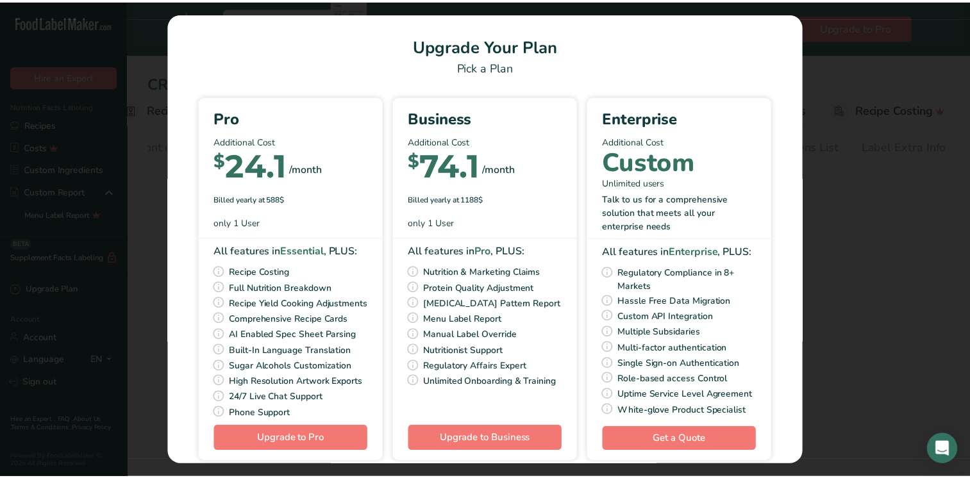
scroll to position [0, 20]
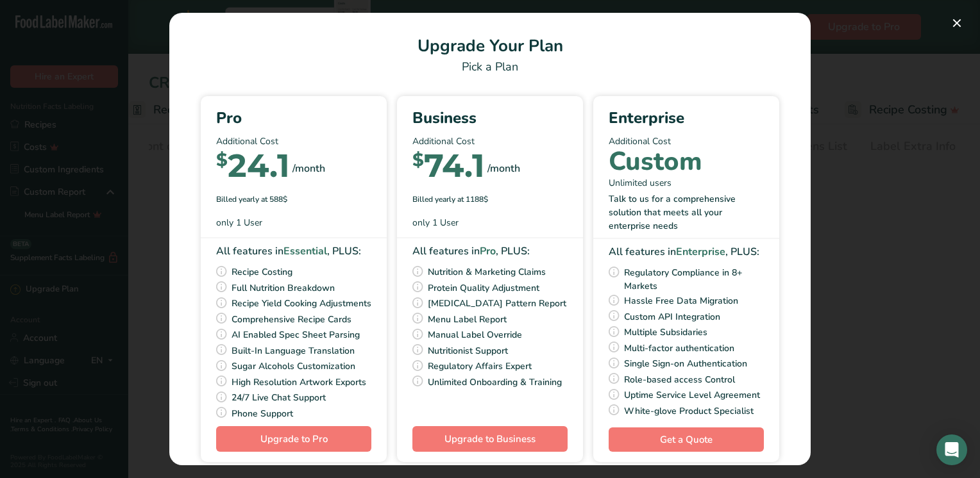
click at [916, 164] on div "Pick Your Pricing Plan Modal" at bounding box center [490, 239] width 980 height 478
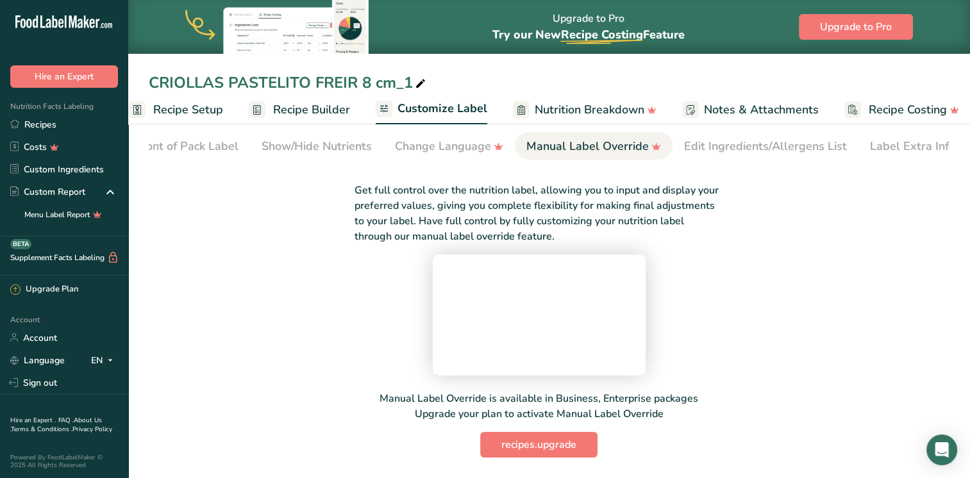
scroll to position [0, 0]
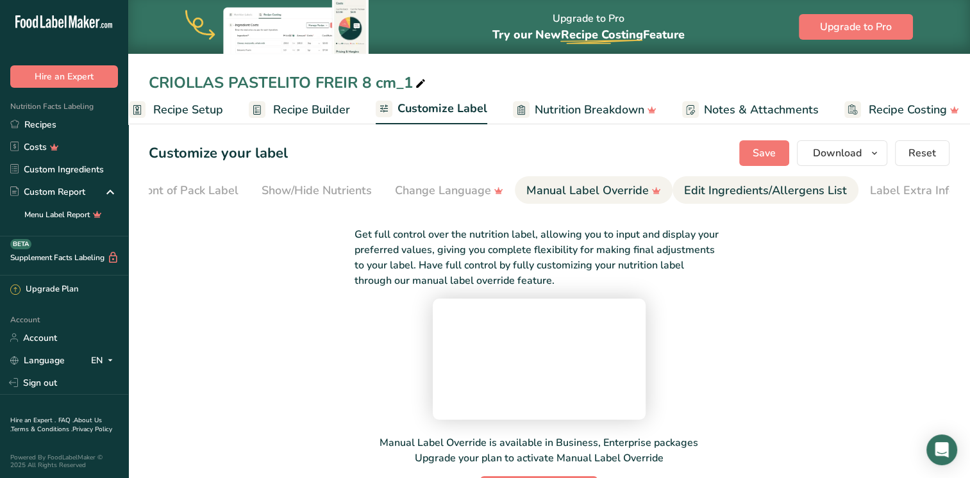
click at [730, 199] on div "Edit Ingredients/Allergens List" at bounding box center [765, 190] width 163 height 17
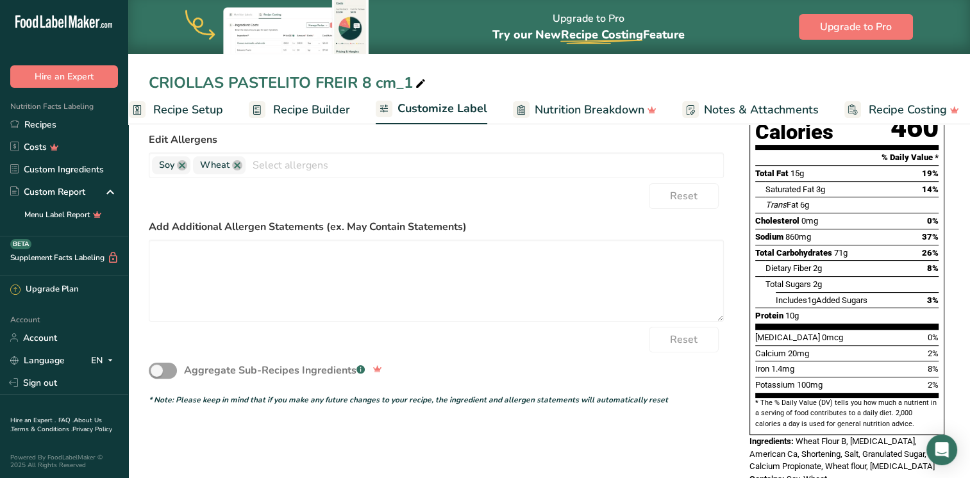
scroll to position [240, 0]
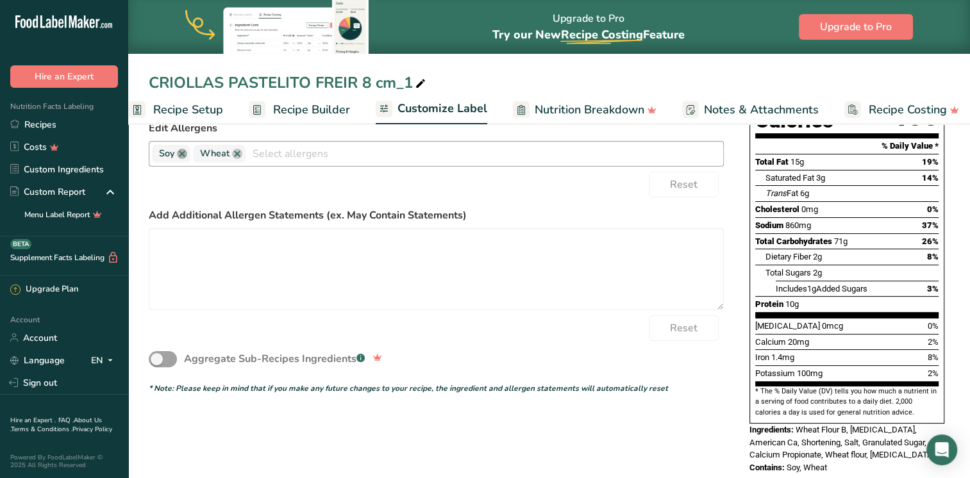
click at [183, 156] on link at bounding box center [182, 154] width 10 height 10
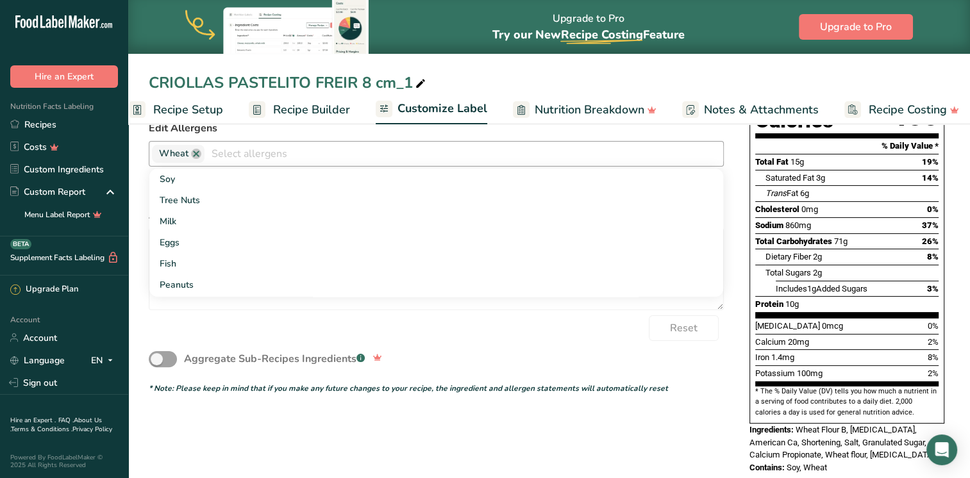
click at [535, 346] on div "Aggregate Sub-Recipes Ingredients .a-a{fill:#347362;}.b-a{fill:#fff;}" at bounding box center [436, 359] width 575 height 37
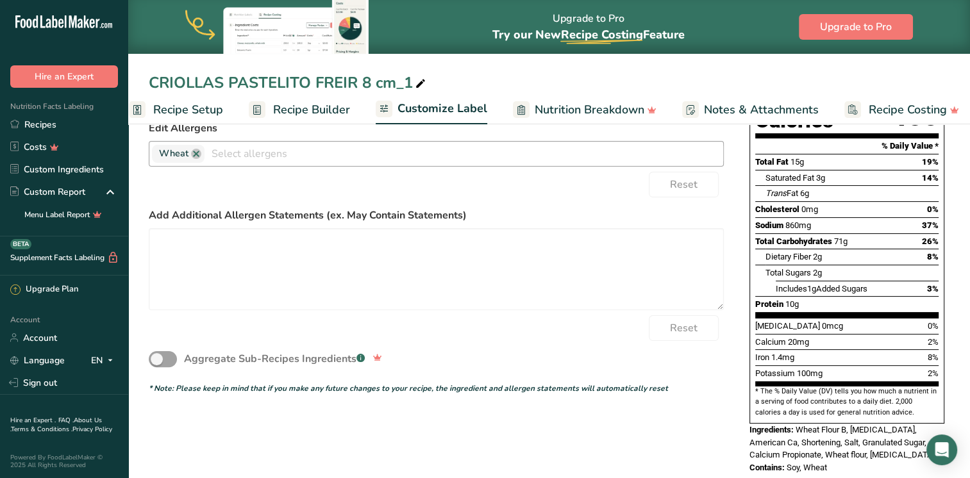
scroll to position [0, 0]
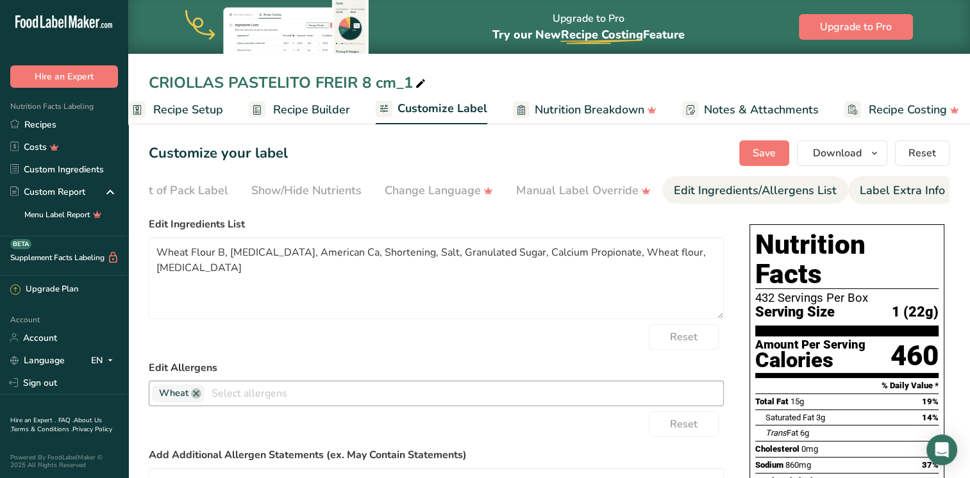
drag, startPoint x: 862, startPoint y: 194, endPoint x: 913, endPoint y: 183, distance: 52.5
click at [913, 183] on div "Label Extra Info" at bounding box center [902, 190] width 85 height 17
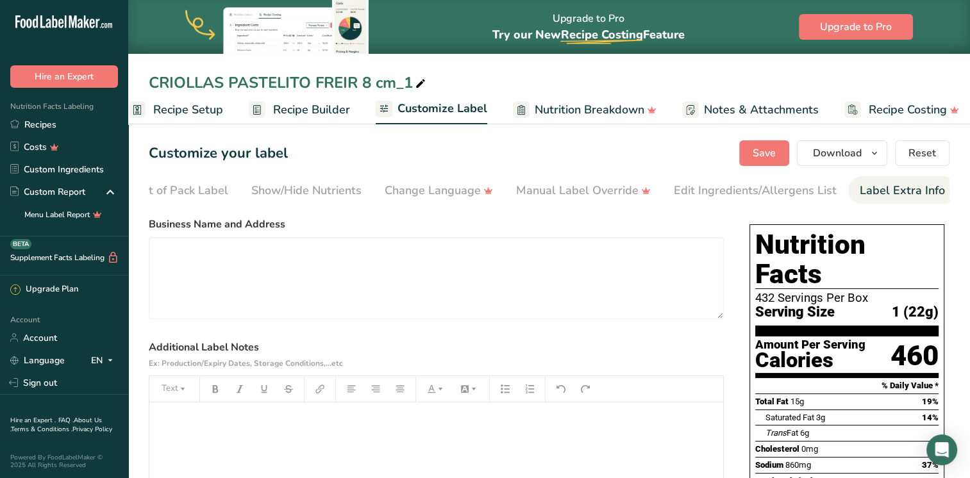
click at [913, 183] on div "Label Extra Info" at bounding box center [902, 190] width 85 height 17
click at [935, 144] on button "Reset" at bounding box center [922, 153] width 55 height 26
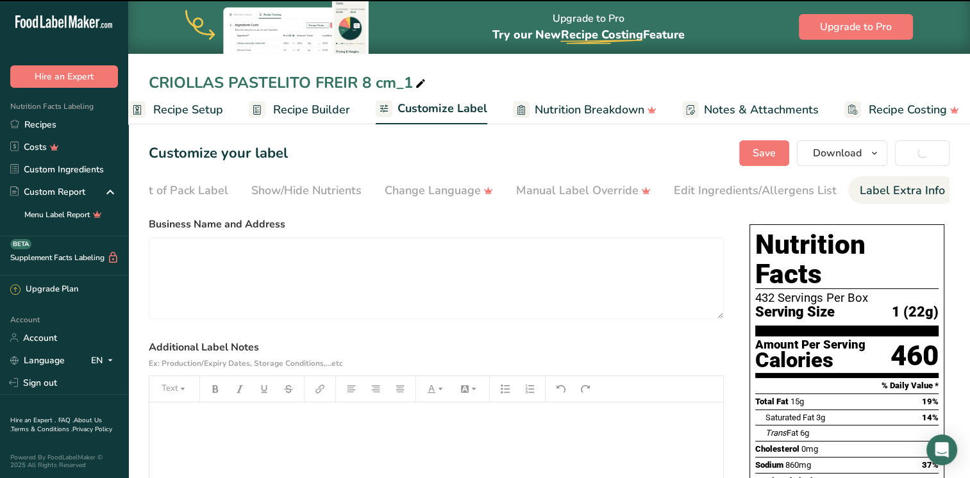
type textarea "Tasty Dough Enterprise LLC [STREET_ADDRESS]"
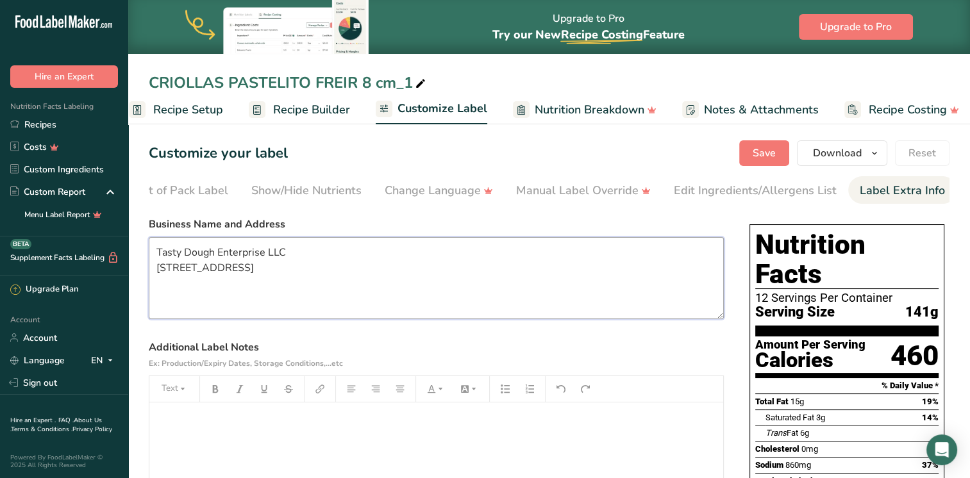
click at [435, 315] on textarea "Tasty Dough Enterprise LLC [STREET_ADDRESS]" at bounding box center [436, 278] width 575 height 82
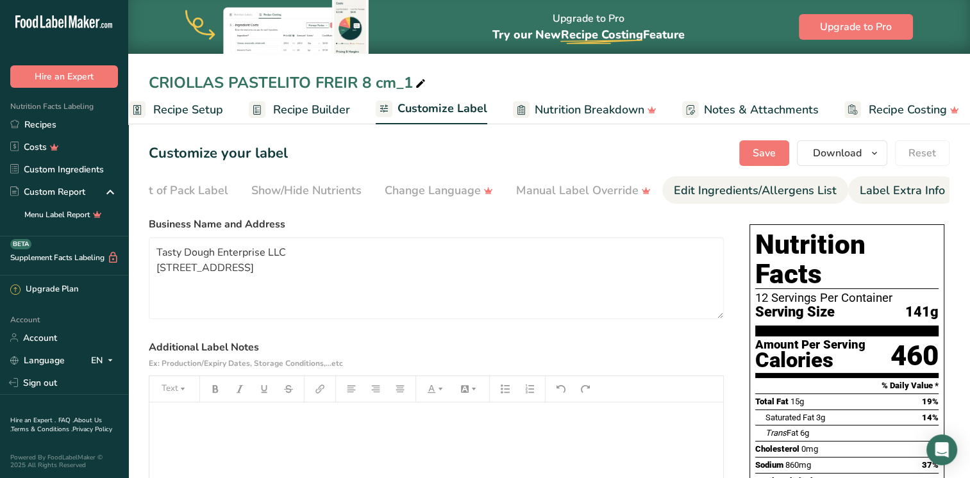
click at [749, 194] on div "Edit Ingredients/Allergens List" at bounding box center [755, 190] width 163 height 17
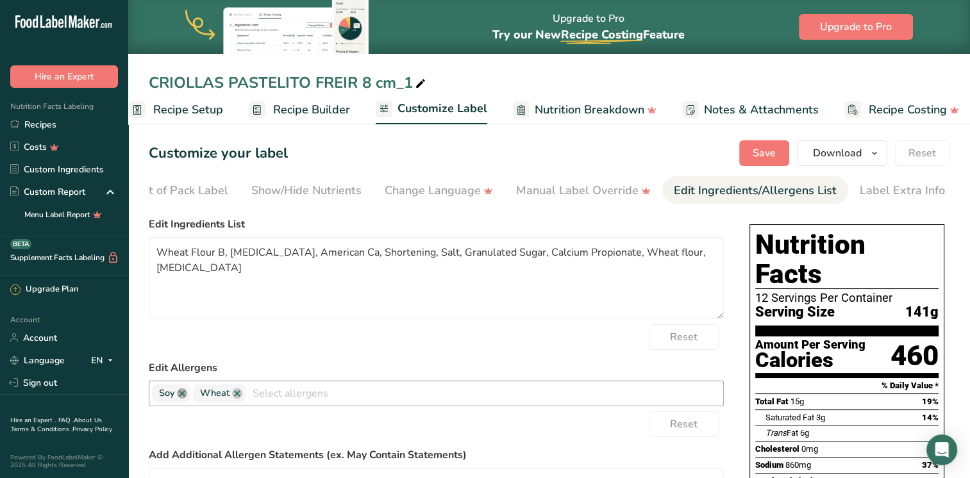
click at [182, 399] on link at bounding box center [182, 394] width 10 height 10
click at [389, 437] on div "Reset" at bounding box center [436, 425] width 575 height 26
click at [189, 101] on span "Recipe Setup" at bounding box center [188, 109] width 70 height 17
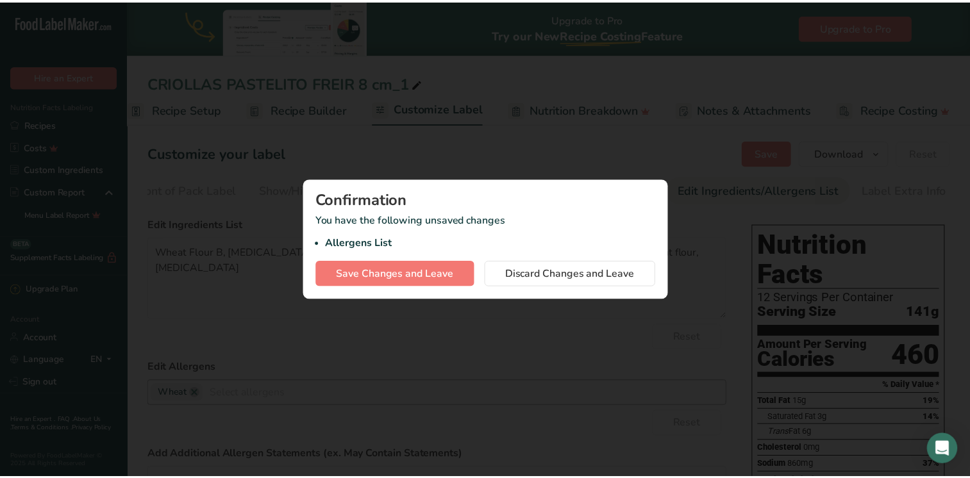
scroll to position [0, 4]
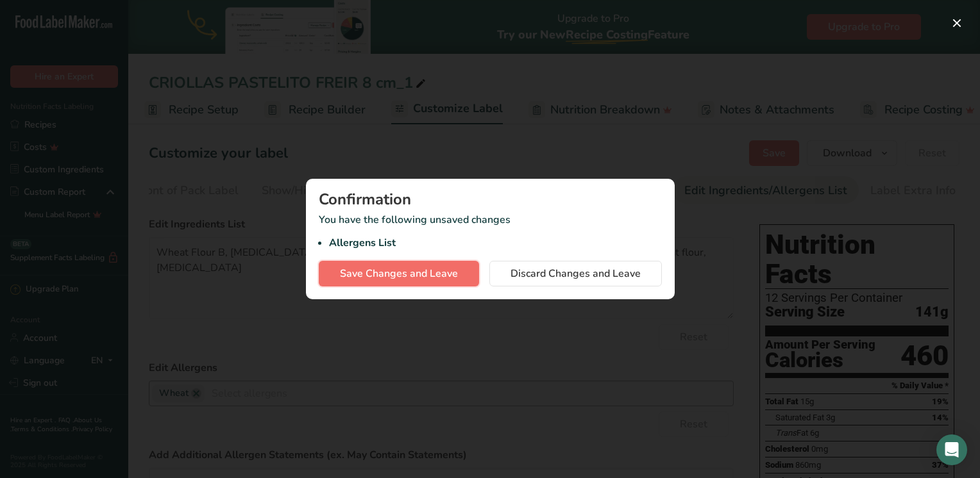
click at [464, 276] on button "Save Changes and Leave" at bounding box center [399, 274] width 160 height 26
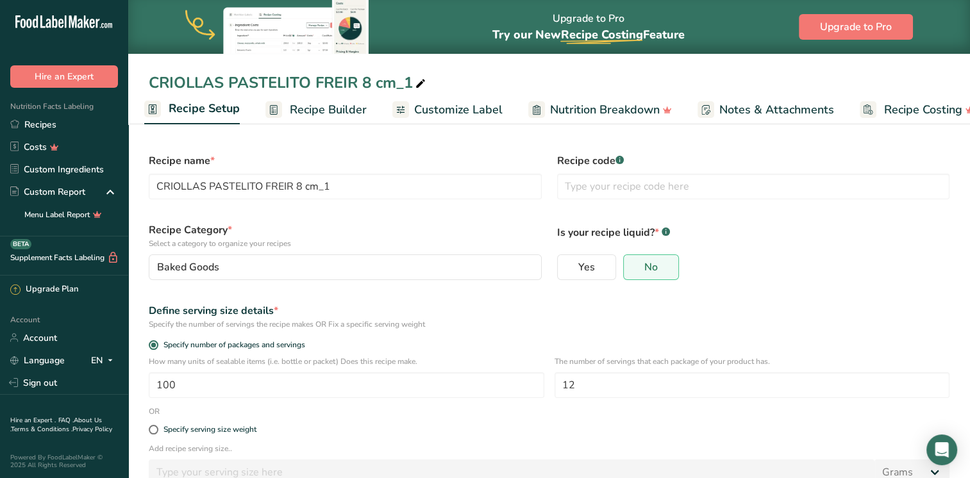
scroll to position [81, 0]
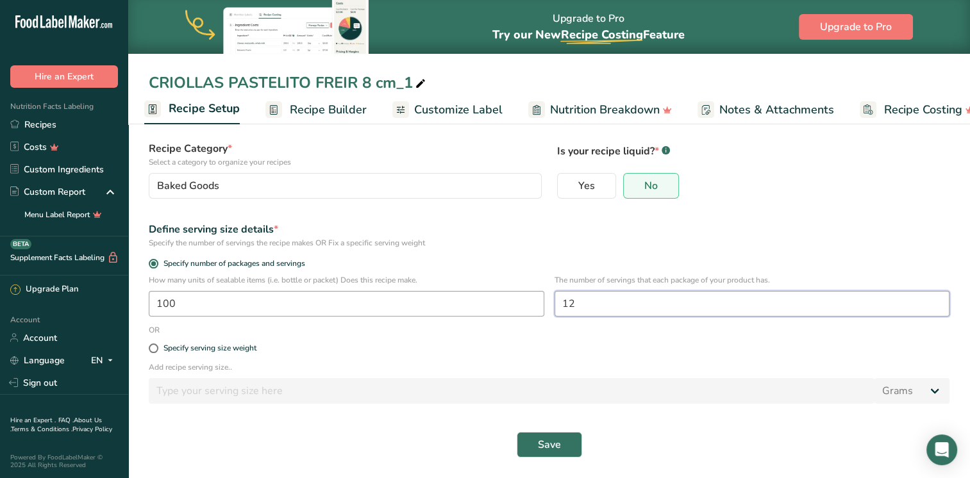
drag, startPoint x: 586, startPoint y: 307, endPoint x: 523, endPoint y: 305, distance: 62.2
click at [523, 305] on div "How many units of sealable items (i.e. bottle or packet) Does this recipe make.…" at bounding box center [549, 299] width 816 height 50
click at [568, 444] on button "Save" at bounding box center [549, 445] width 65 height 26
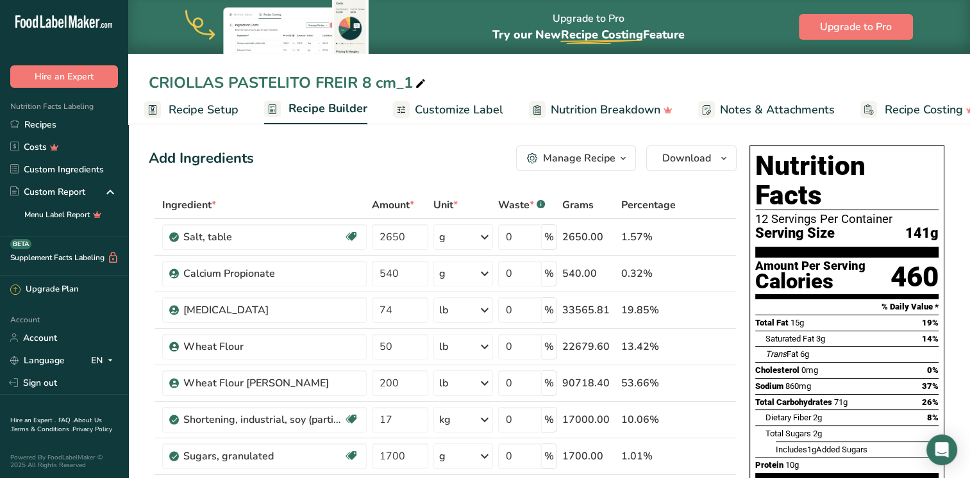
click at [205, 106] on span "Recipe Setup" at bounding box center [204, 109] width 70 height 17
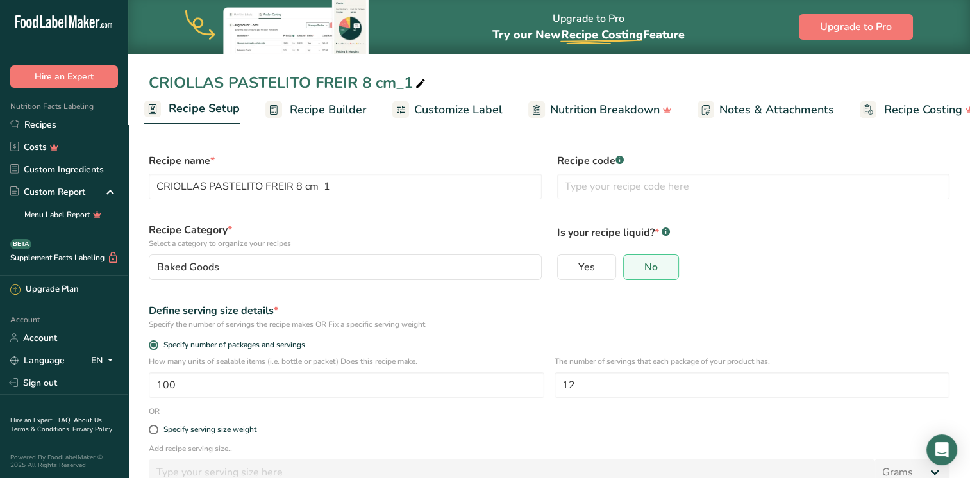
scroll to position [81, 0]
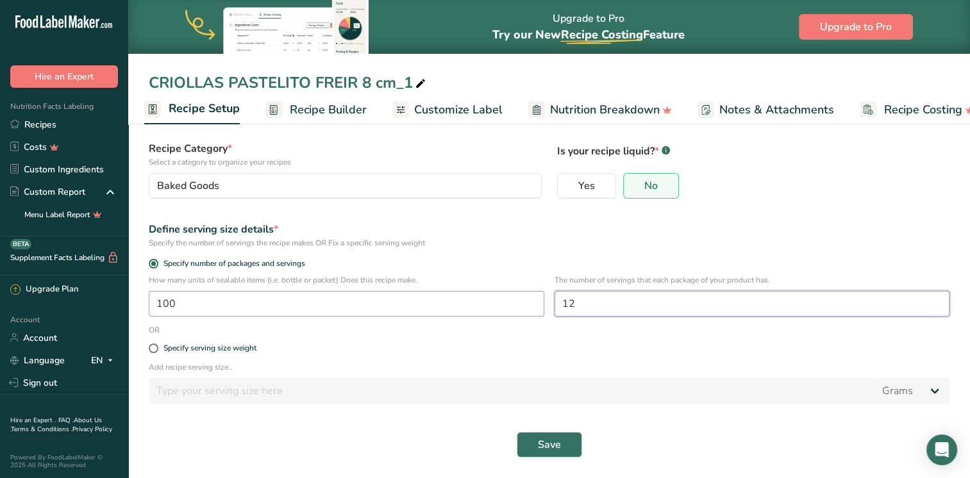
drag, startPoint x: 662, startPoint y: 305, endPoint x: 477, endPoint y: 311, distance: 185.5
click at [477, 311] on div "How many units of sealable items (i.e. bottle or packet) Does this recipe make.…" at bounding box center [549, 299] width 816 height 50
type input "432"
click at [577, 448] on button "Save" at bounding box center [549, 445] width 65 height 26
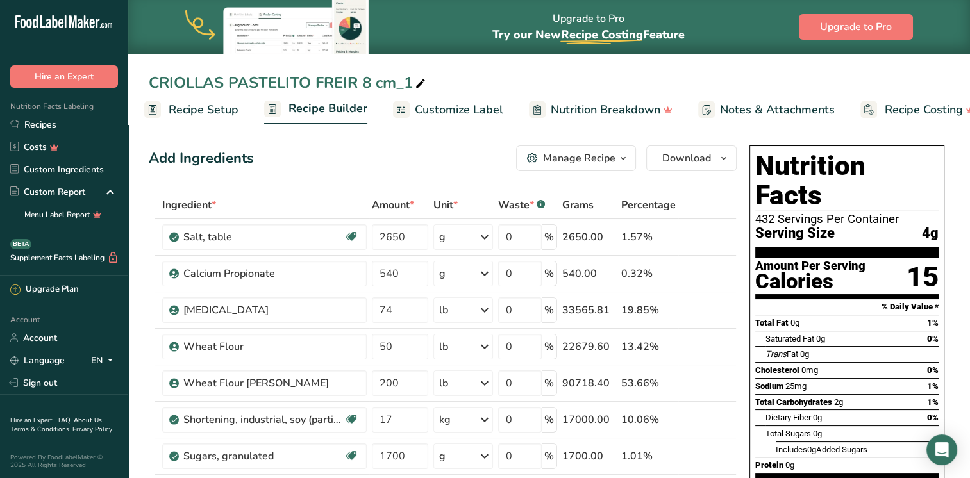
click at [233, 105] on span "Recipe Setup" at bounding box center [204, 109] width 70 height 17
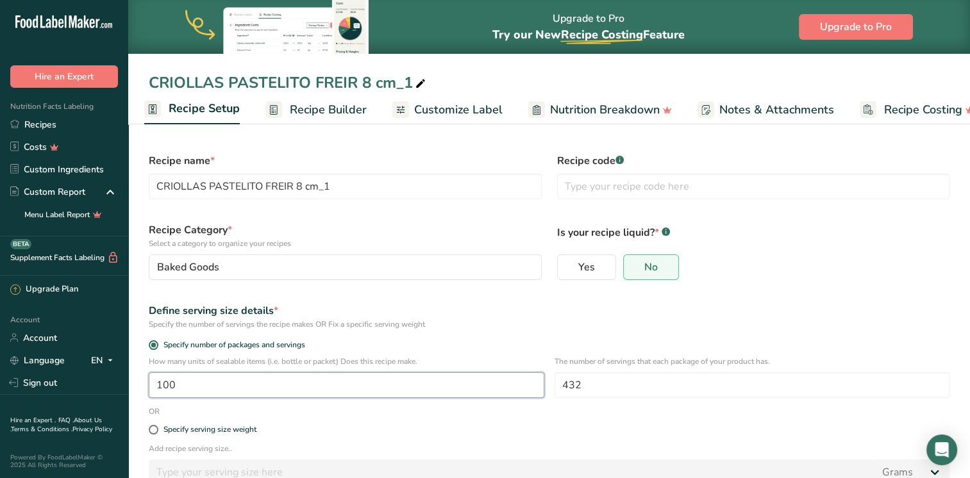
click at [183, 394] on input "100" at bounding box center [347, 386] width 396 height 26
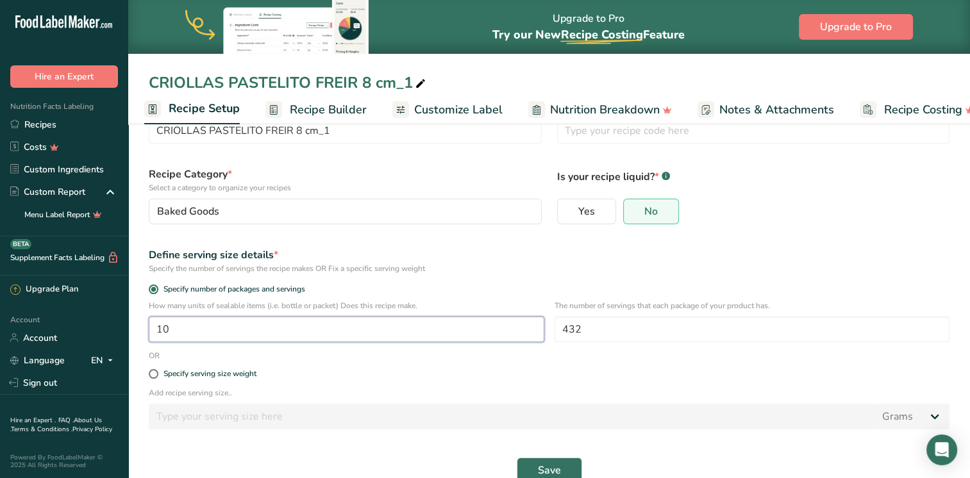
scroll to position [58, 0]
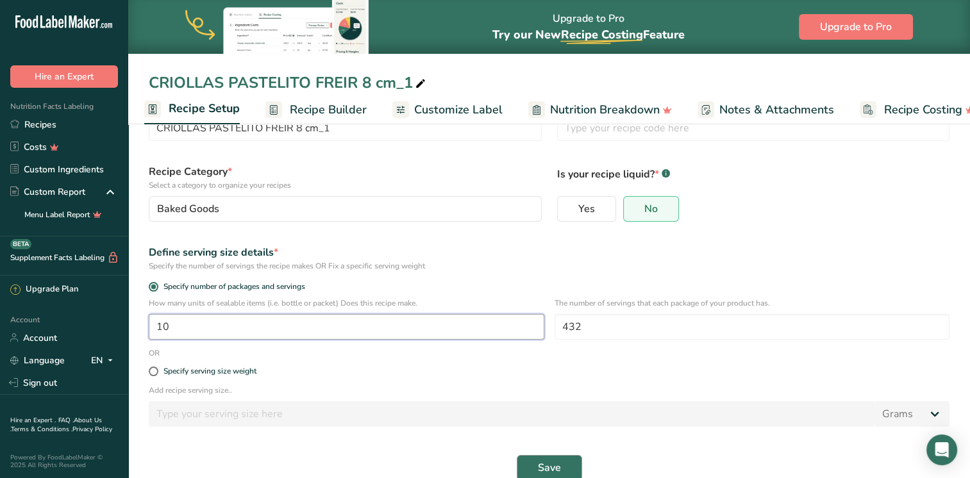
type input "10"
click at [566, 468] on button "Save" at bounding box center [549, 468] width 65 height 26
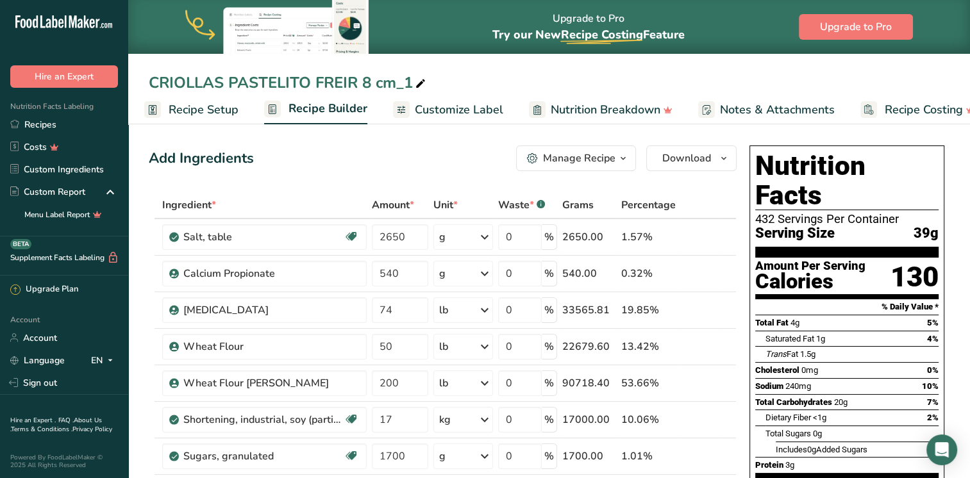
click at [199, 100] on link "Recipe Setup" at bounding box center [191, 110] width 94 height 29
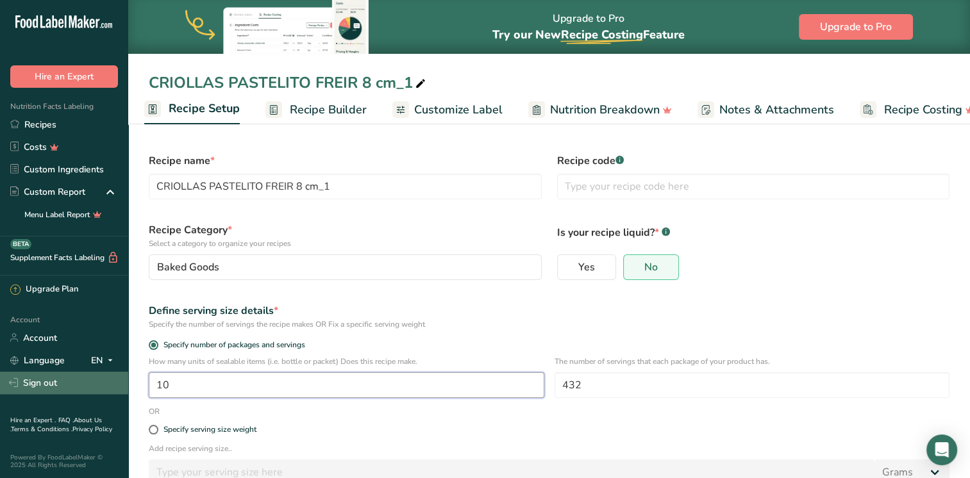
drag, startPoint x: 169, startPoint y: 389, endPoint x: 117, endPoint y: 389, distance: 52.6
click at [117, 389] on div ".a-20{fill:#fff;} Hire an Expert Nutrition Facts Labeling Recipes Costs Custom …" at bounding box center [485, 280] width 970 height 560
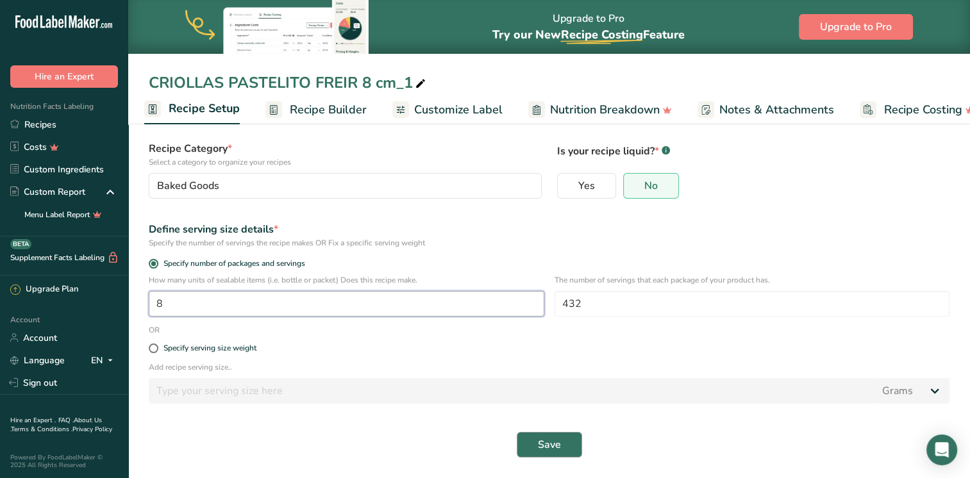
type input "8"
click at [544, 450] on span "Save" at bounding box center [549, 444] width 23 height 15
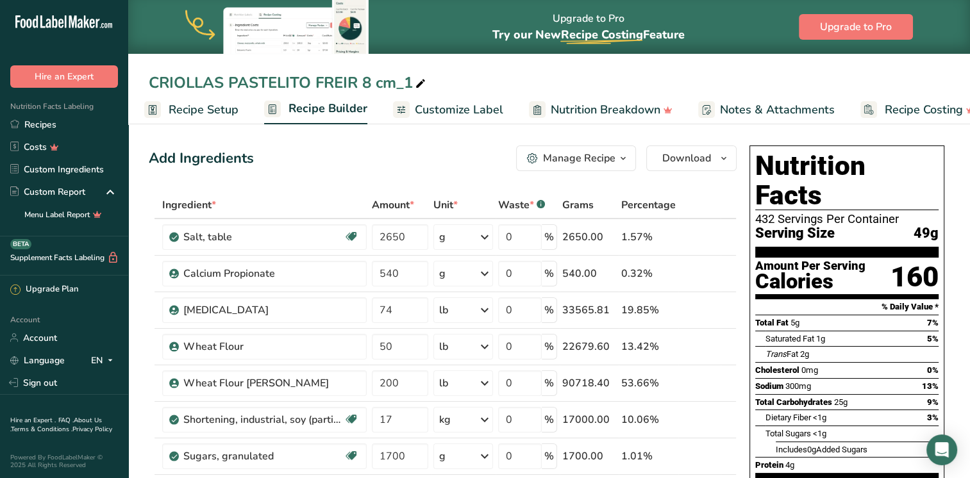
click at [210, 100] on link "Recipe Setup" at bounding box center [191, 110] width 94 height 29
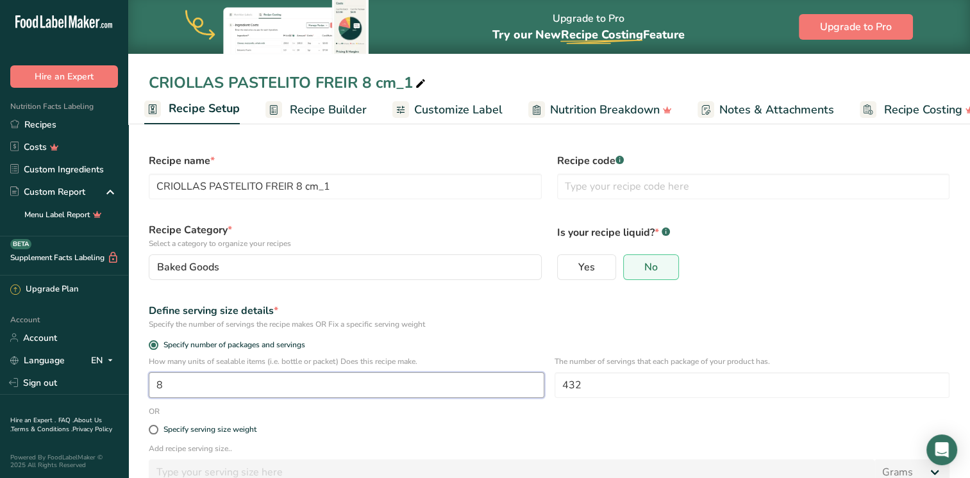
click at [189, 385] on input "8" at bounding box center [347, 386] width 396 height 26
drag, startPoint x: 189, startPoint y: 385, endPoint x: 98, endPoint y: 384, distance: 91.1
click at [98, 384] on div ".a-20{fill:#fff;} Hire an Expert Nutrition Facts Labeling Recipes Costs Custom …" at bounding box center [485, 280] width 970 height 560
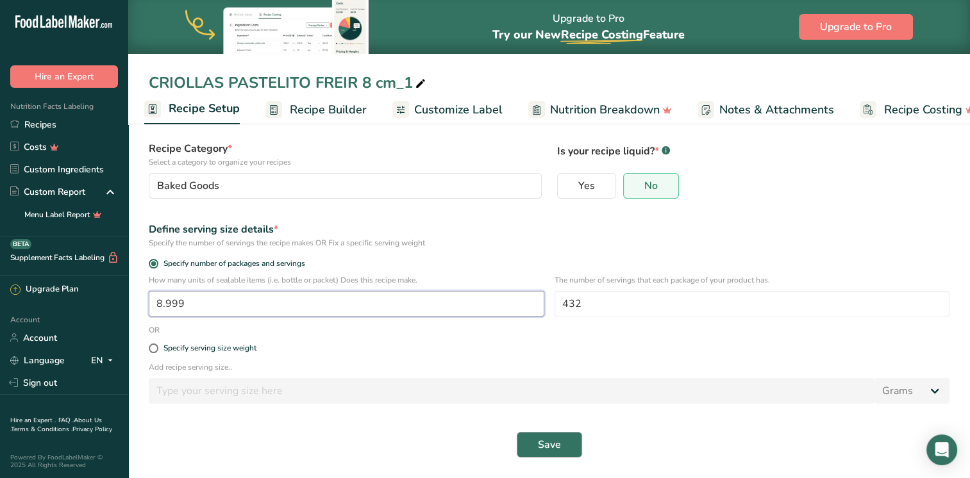
type input "8.999"
click at [523, 443] on button "Save" at bounding box center [549, 445] width 65 height 26
